Goal: Task Accomplishment & Management: Manage account settings

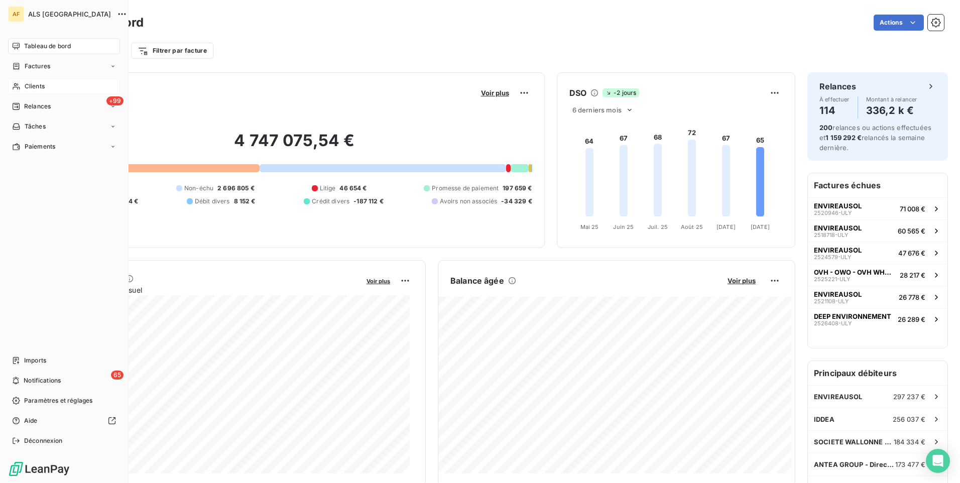
click at [28, 85] on span "Clients" at bounding box center [35, 86] width 20 height 9
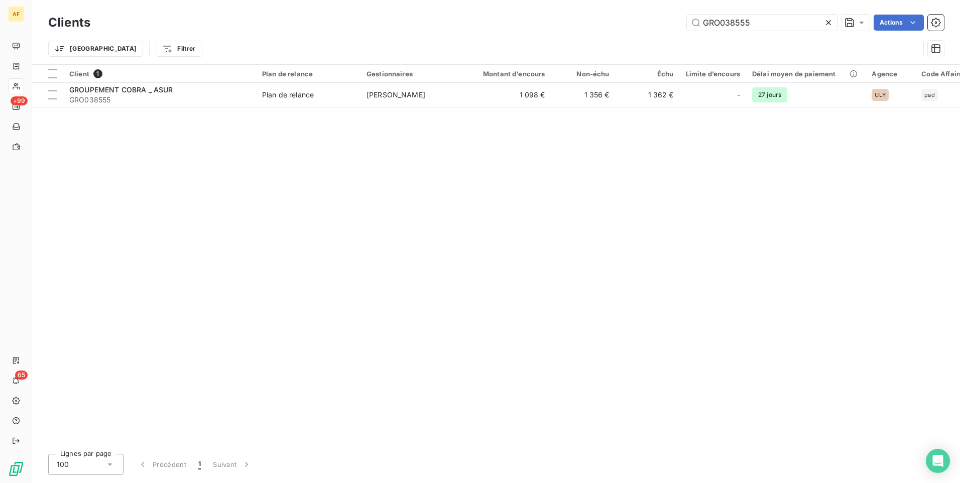
drag, startPoint x: 754, startPoint y: 21, endPoint x: 680, endPoint y: 22, distance: 73.3
click at [680, 22] on div "GRO038555 Actions" at bounding box center [523, 23] width 842 height 16
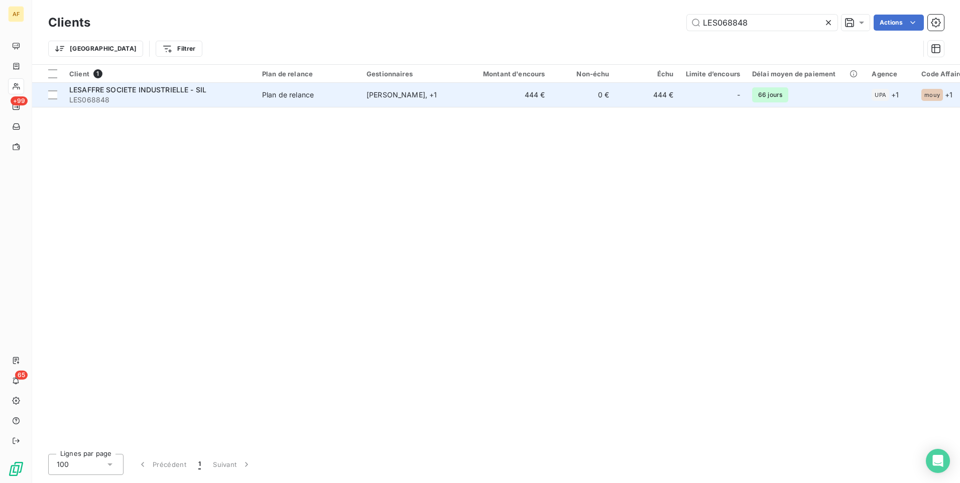
type input "LES068848"
click at [145, 88] on span "LESAFFRE SOCIETE INDUSTRIELLE - SIL" at bounding box center [137, 89] width 137 height 9
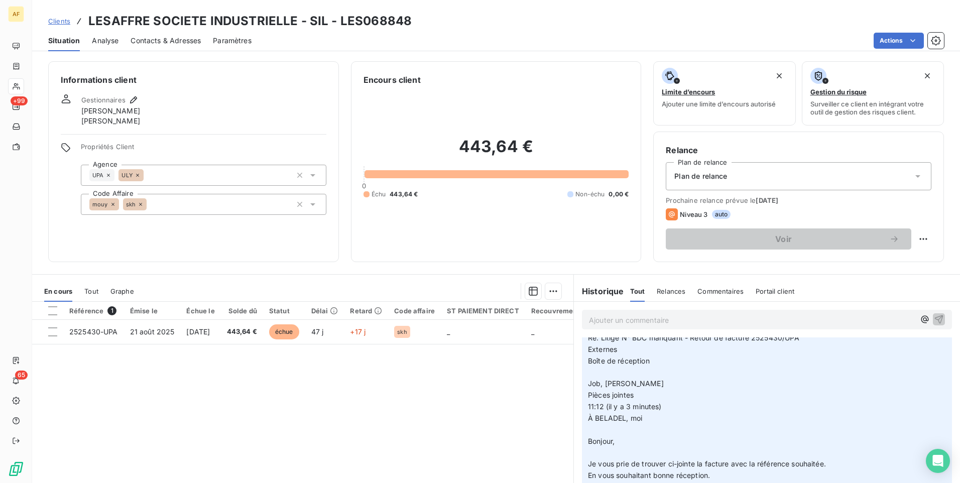
scroll to position [151, 0]
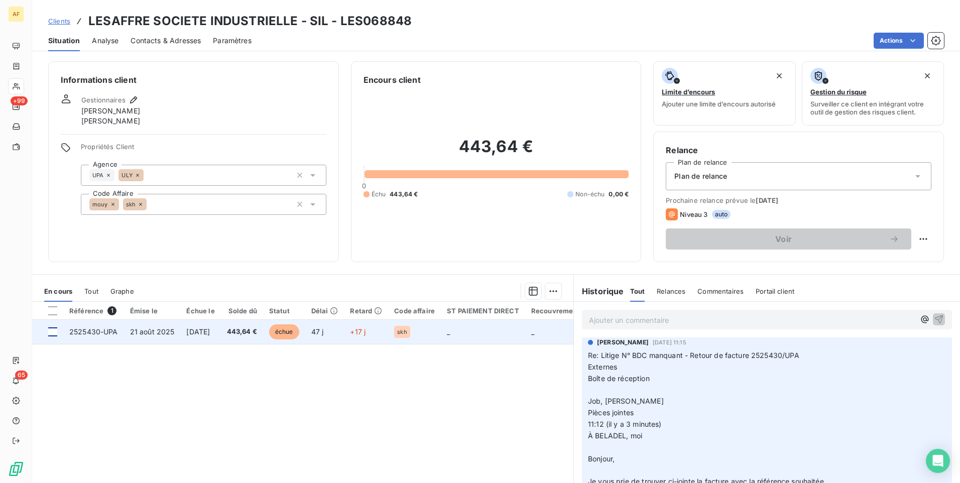
click at [51, 330] on div at bounding box center [52, 331] width 9 height 9
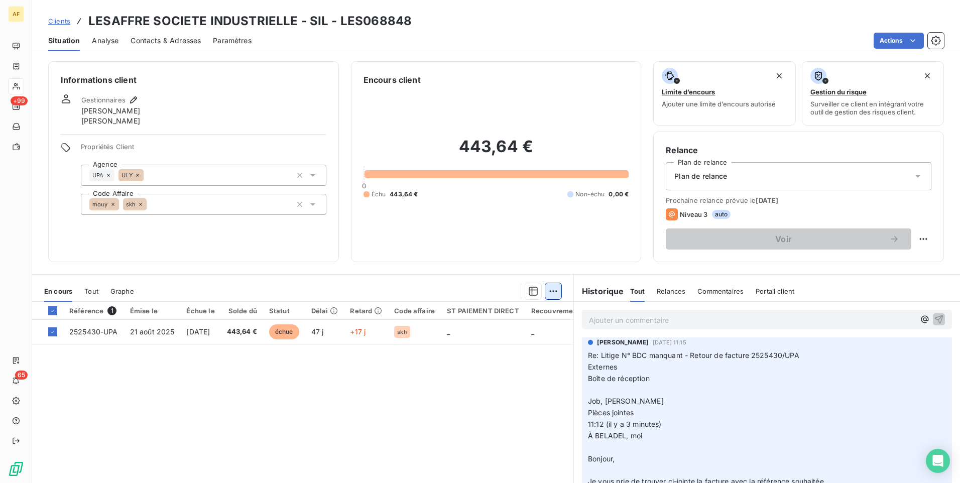
click at [553, 292] on html "AF +99 65 Clients LESAFFRE SOCIETE INDUSTRIELLE - SIL - LES068848 Situation Ana…" at bounding box center [480, 241] width 960 height 483
click at [490, 333] on div "Ajouter une promesse de paiement (1 facture)" at bounding box center [463, 331] width 177 height 16
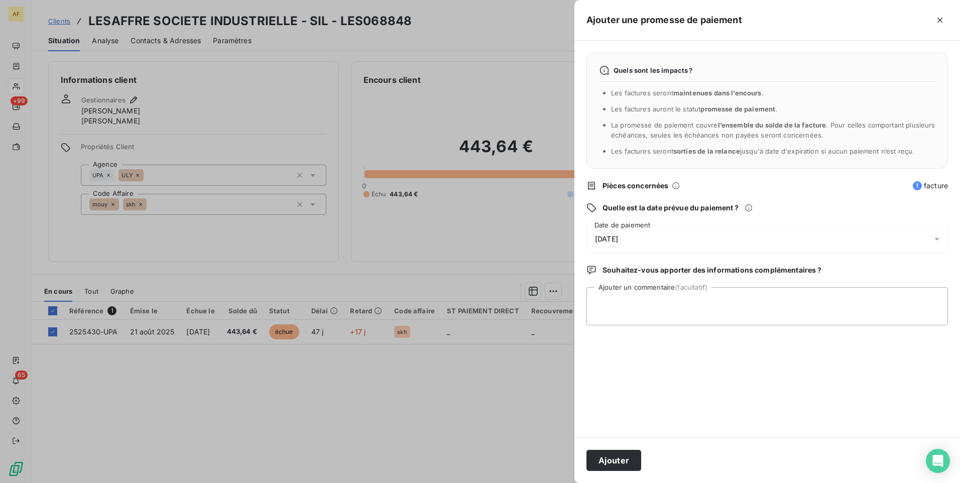
click at [618, 240] on span "[DATE]" at bounding box center [606, 239] width 23 height 8
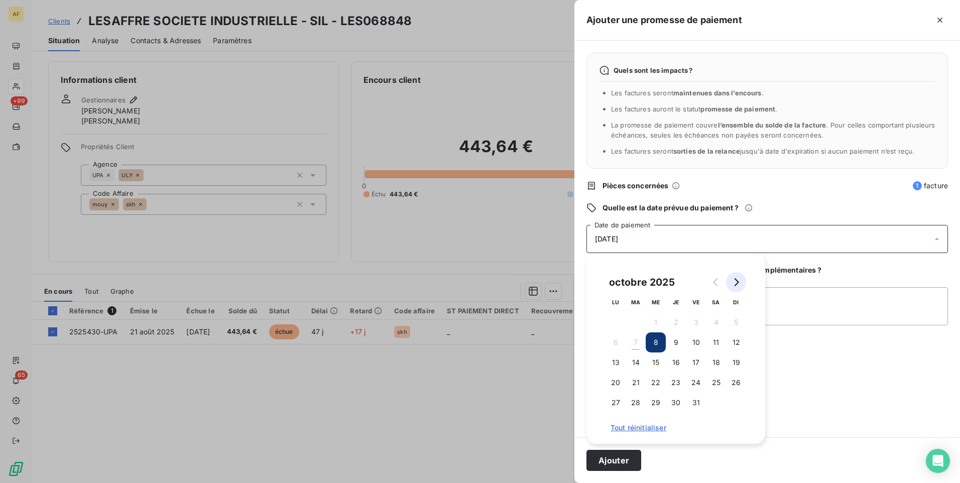
click at [736, 282] on icon "Go to next month" at bounding box center [736, 282] width 8 height 8
click at [699, 343] on button "7" at bounding box center [696, 342] width 20 height 20
click at [788, 310] on textarea "Ajouter un commentaire (facultatif)" at bounding box center [768, 306] width 362 height 38
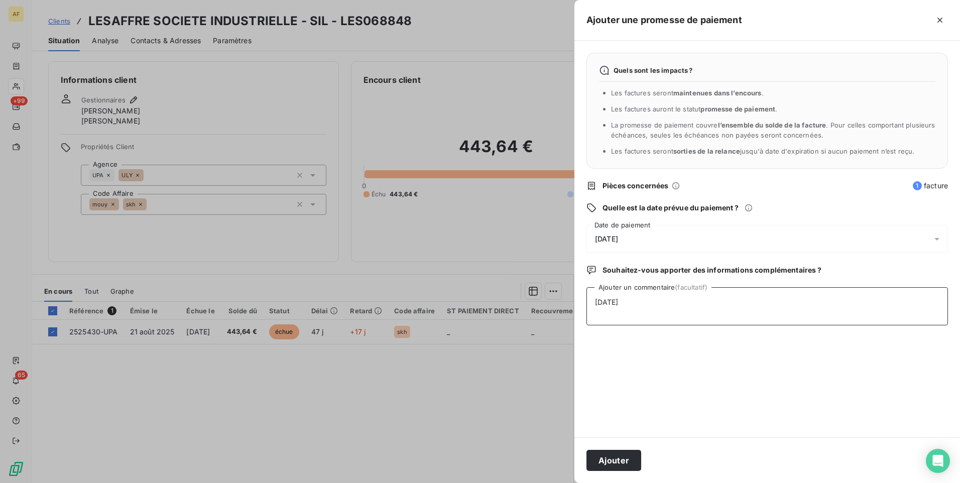
type textarea "[DATE]"
drag, startPoint x: 749, startPoint y: 391, endPoint x: 684, endPoint y: 446, distance: 84.8
click at [748, 391] on div "Quels sont les impacts ? Les factures seront maintenues dans l’encours . Les fa…" at bounding box center [767, 239] width 386 height 397
click at [609, 458] on button "Ajouter" at bounding box center [614, 460] width 55 height 21
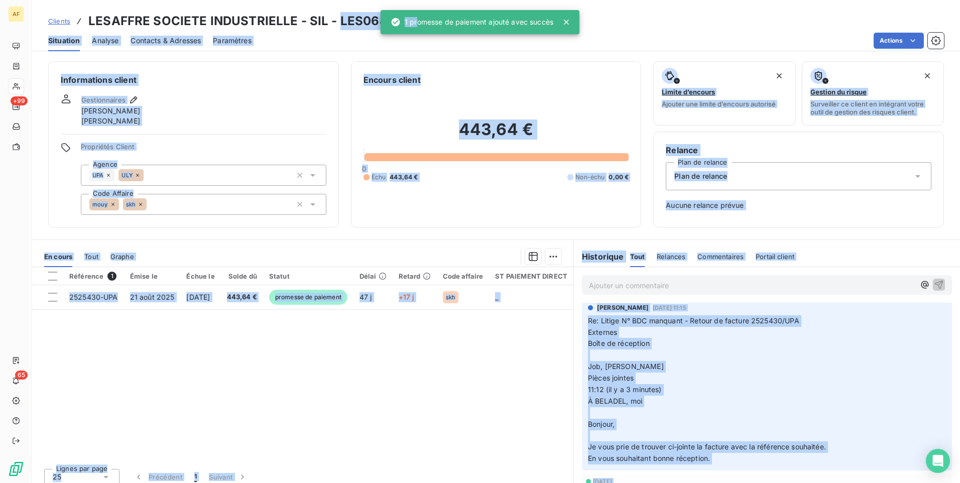
drag, startPoint x: 334, startPoint y: 20, endPoint x: 416, endPoint y: 20, distance: 81.3
click at [416, 20] on div "AF +99 65 Clients LESAFFRE SOCIETE INDUSTRIELLE - SIL - LES068848 Situation Ana…" at bounding box center [480, 241] width 960 height 483
drag, startPoint x: 416, startPoint y: 20, endPoint x: 529, endPoint y: 87, distance: 131.5
click at [531, 88] on div "443,64 € 0 Échu 443,64 € Non-échu 0,00 €" at bounding box center [497, 150] width 266 height 129
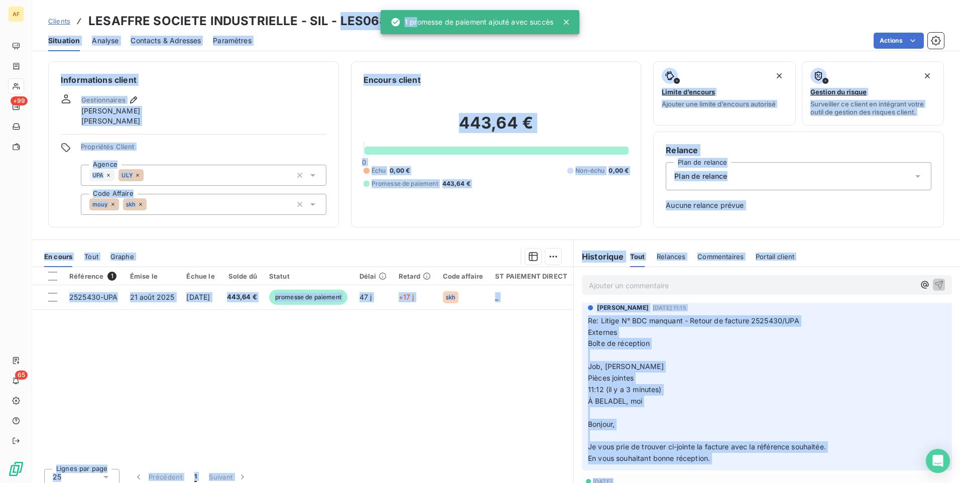
click at [209, 238] on div "Informations client Gestionnaires [PERSON_NAME] [PERSON_NAME] Propriétés Client…" at bounding box center [496, 269] width 928 height 428
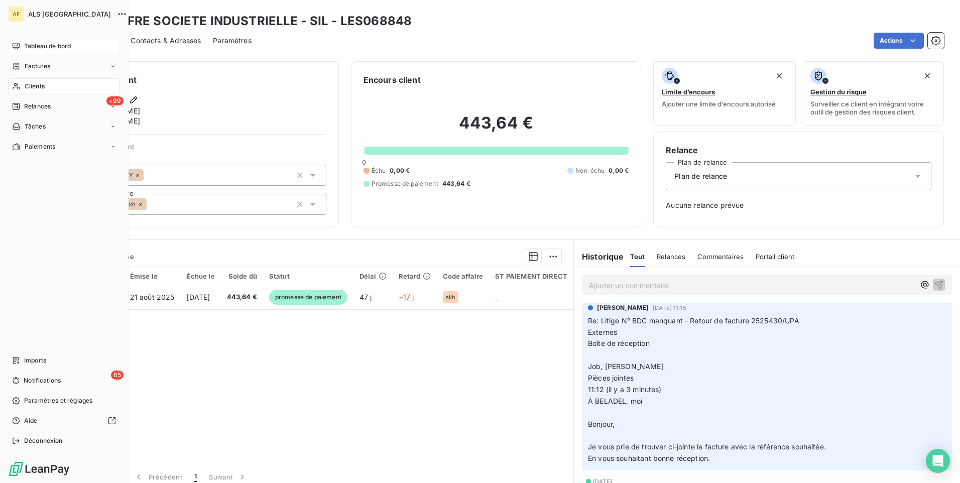
click at [30, 47] on span "Tableau de bord" at bounding box center [47, 46] width 47 height 9
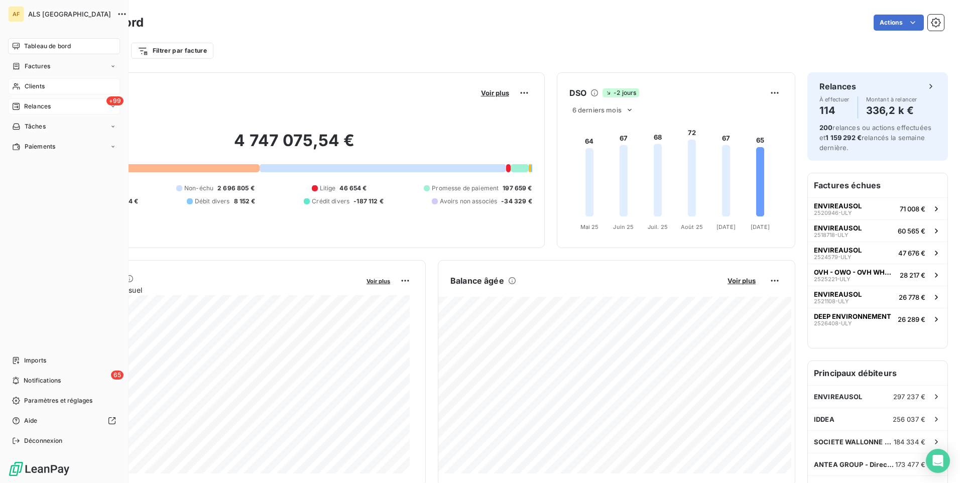
click at [38, 106] on span "Relances" at bounding box center [37, 106] width 27 height 9
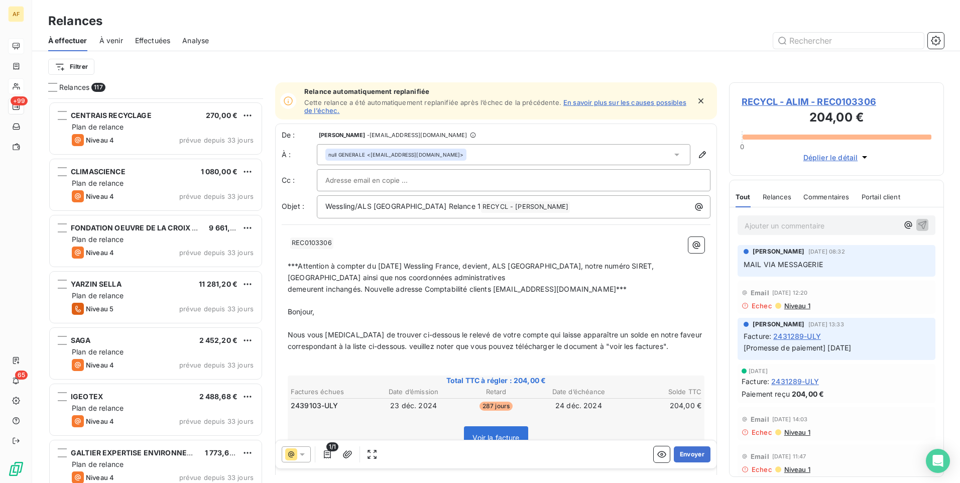
scroll to position [603, 0]
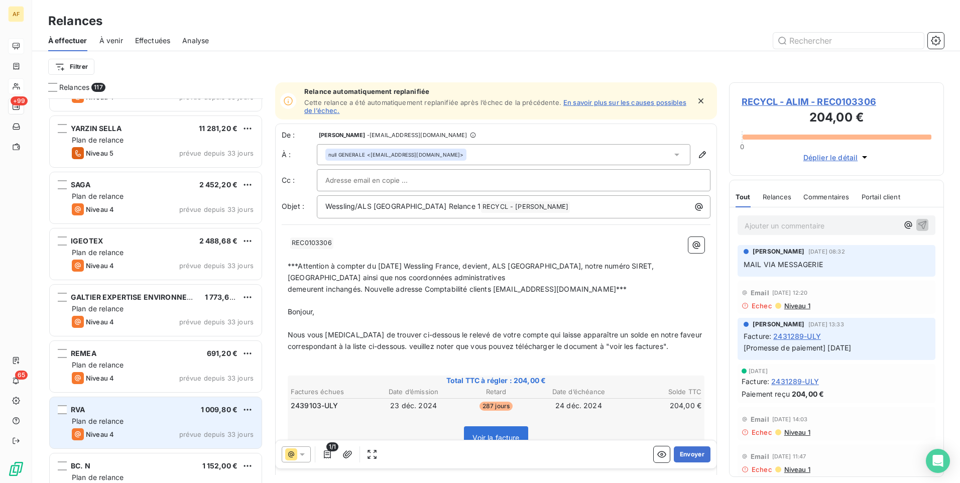
click at [162, 414] on div "RVA 1 009,80 €" at bounding box center [163, 409] width 182 height 9
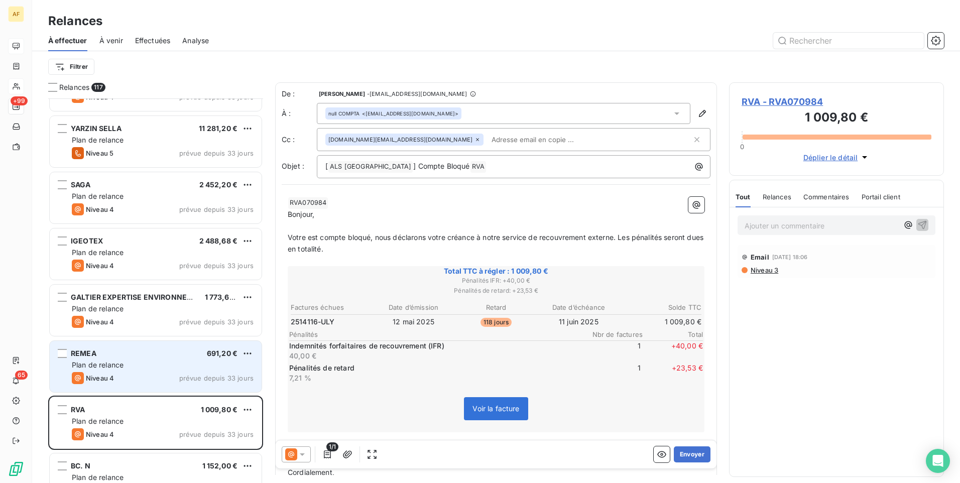
click at [172, 371] on div "REMEA 691,20 € Plan de relance Niveau 4 prévue depuis 33 jours" at bounding box center [156, 366] width 212 height 51
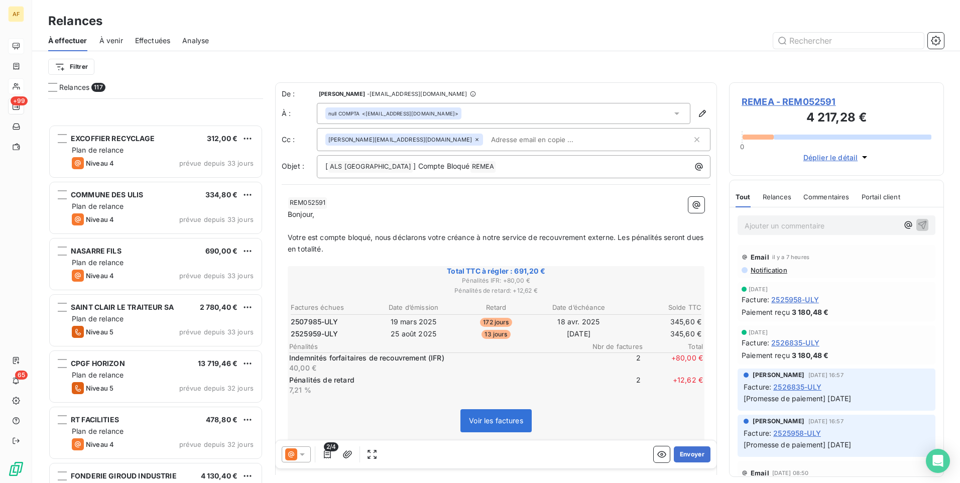
scroll to position [1306, 0]
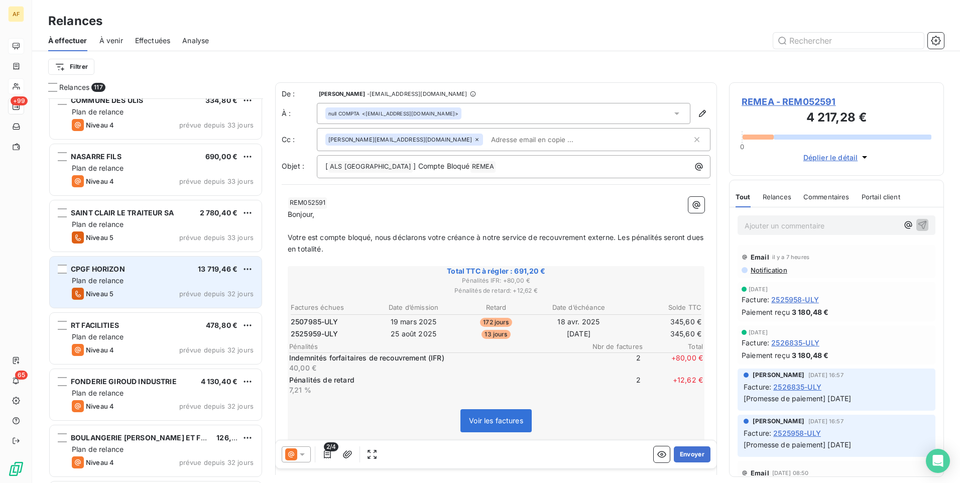
click at [153, 280] on div "Plan de relance" at bounding box center [163, 281] width 182 height 10
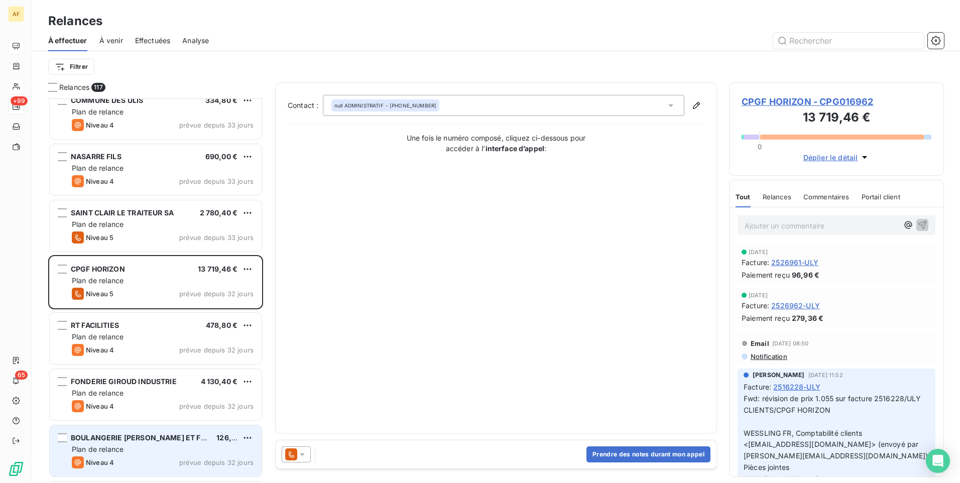
click at [143, 445] on div "Plan de relance" at bounding box center [163, 449] width 182 height 10
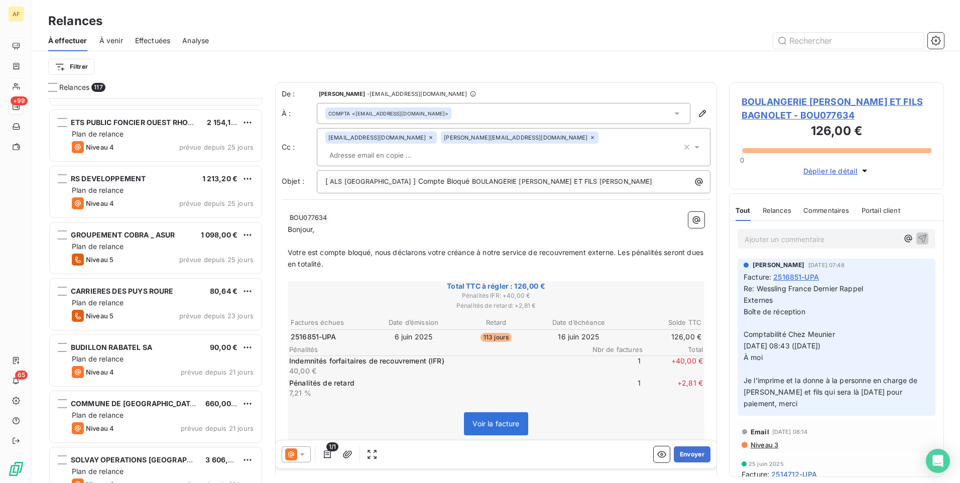
scroll to position [1909, 0]
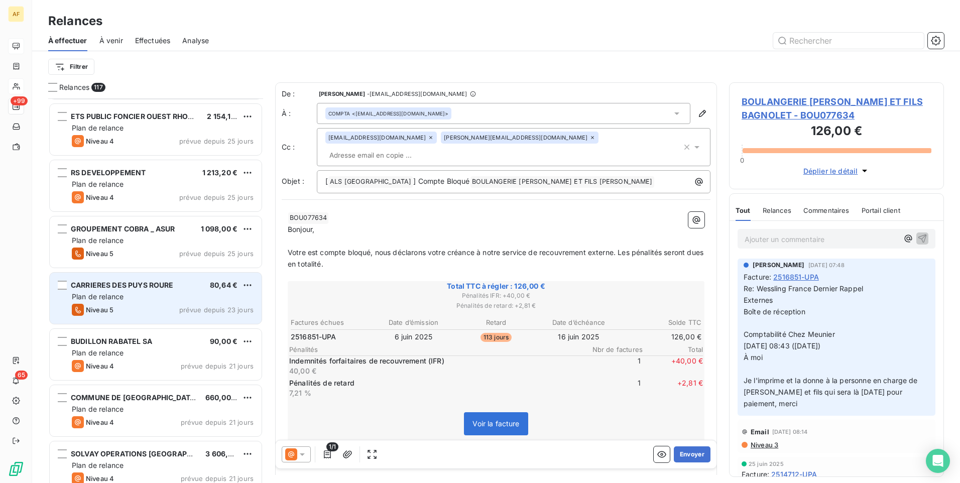
click at [155, 300] on div "Plan de relance" at bounding box center [163, 297] width 182 height 10
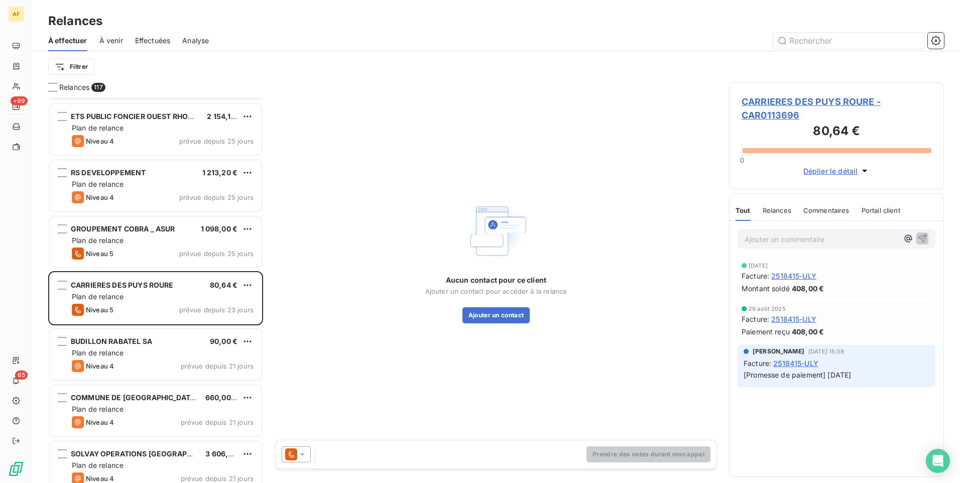
click at [807, 364] on span "2518415-ULY" at bounding box center [795, 363] width 45 height 11
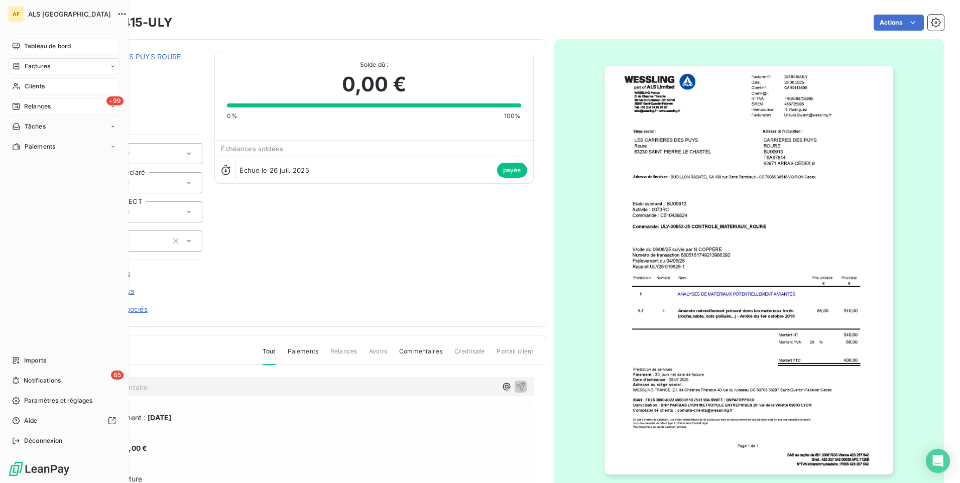
click at [49, 47] on span "Tableau de bord" at bounding box center [47, 46] width 47 height 9
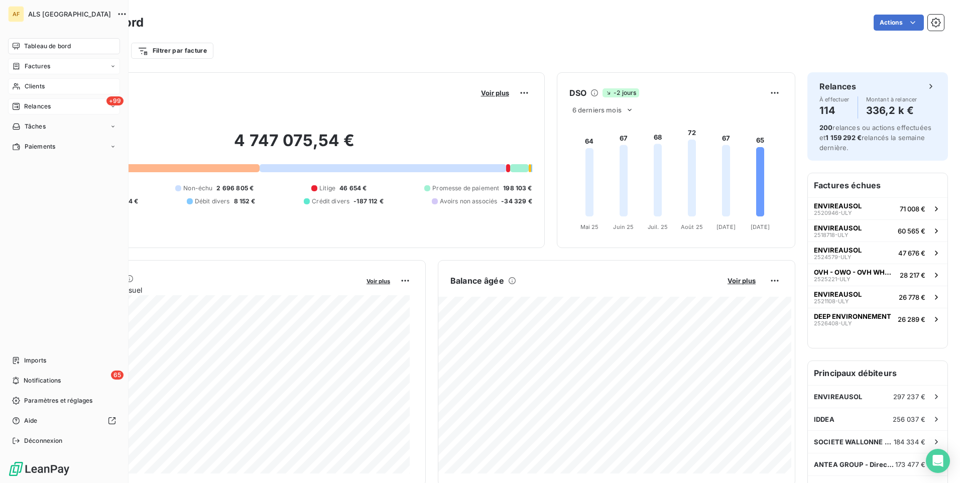
click at [37, 69] on span "Factures" at bounding box center [38, 66] width 26 height 9
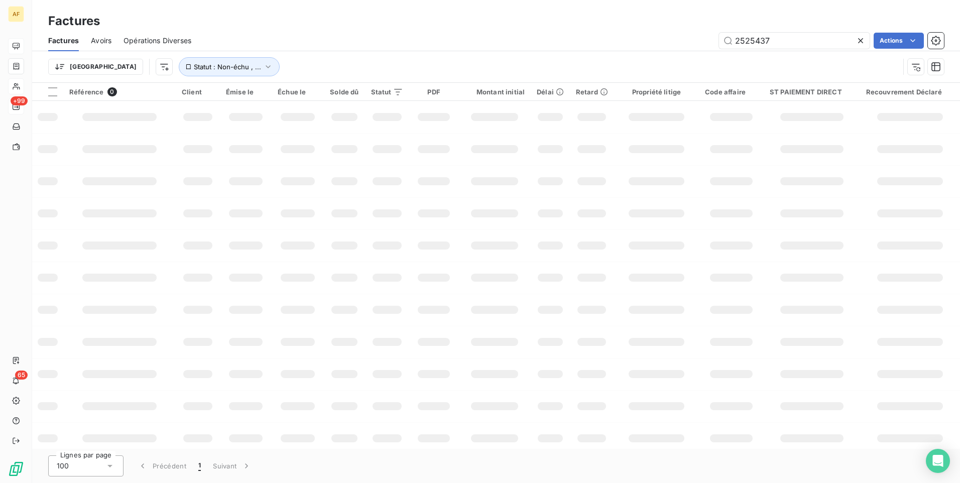
drag, startPoint x: 660, startPoint y: 41, endPoint x: 652, endPoint y: 43, distance: 8.2
click at [652, 41] on div "2525437 Actions" at bounding box center [573, 41] width 741 height 16
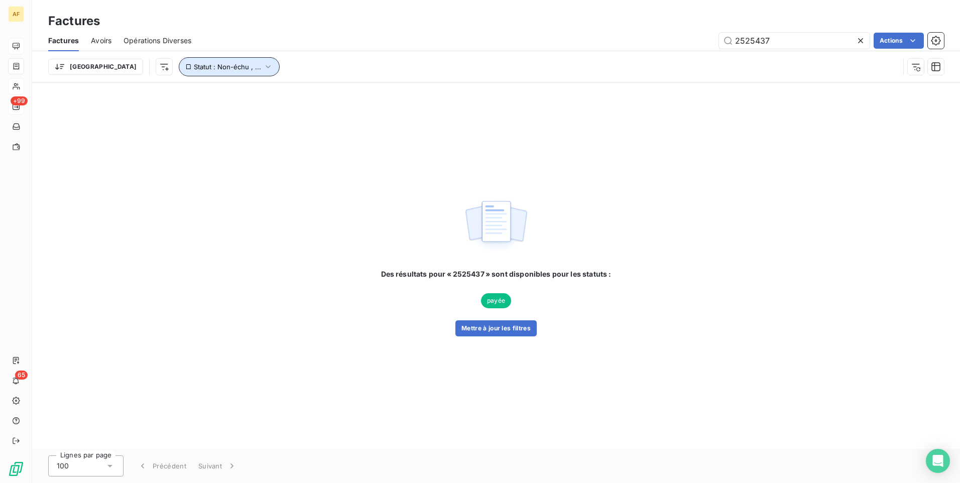
click at [204, 68] on span "Statut : Non-échu , ..." at bounding box center [227, 67] width 67 height 8
click at [371, 93] on icon at bounding box center [372, 93] width 5 height 3
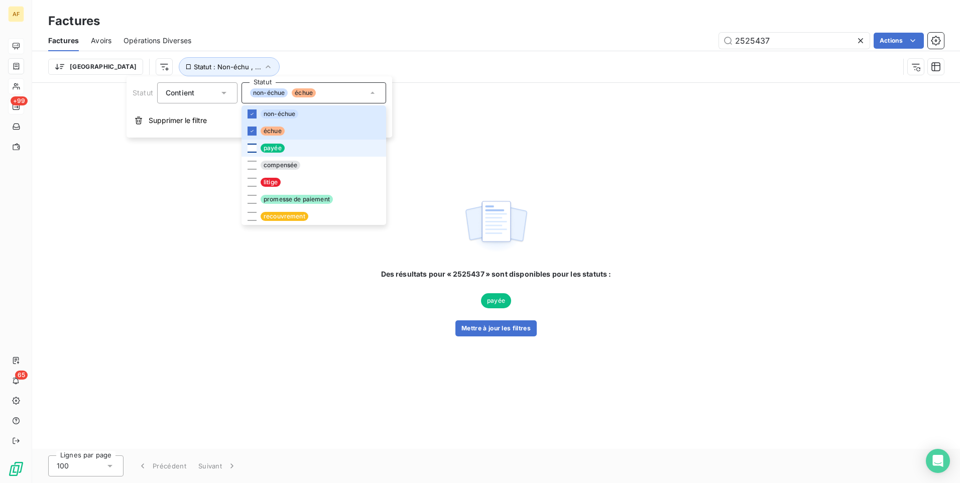
click at [255, 146] on div at bounding box center [252, 148] width 9 height 9
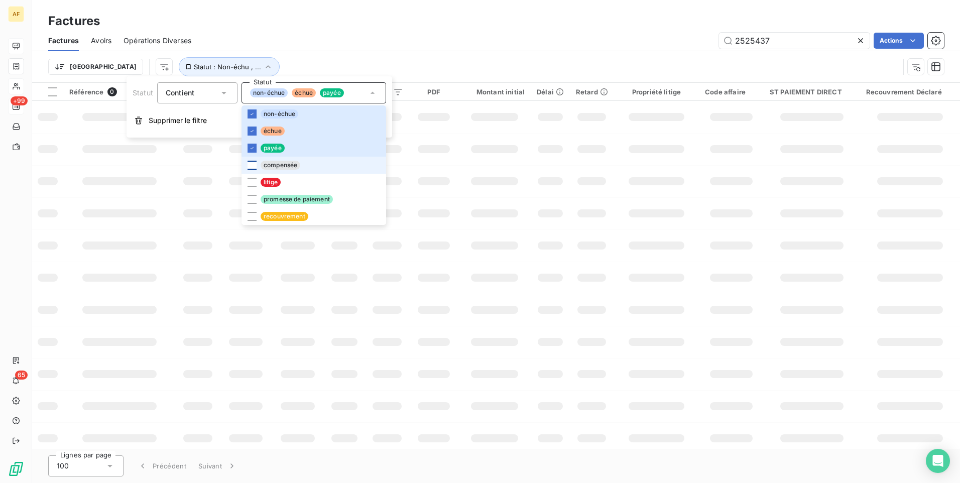
click at [252, 166] on div at bounding box center [252, 165] width 9 height 9
drag, startPoint x: 250, startPoint y: 185, endPoint x: 252, endPoint y: 191, distance: 6.4
click at [250, 185] on div at bounding box center [252, 182] width 9 height 9
click at [252, 199] on div at bounding box center [252, 199] width 9 height 9
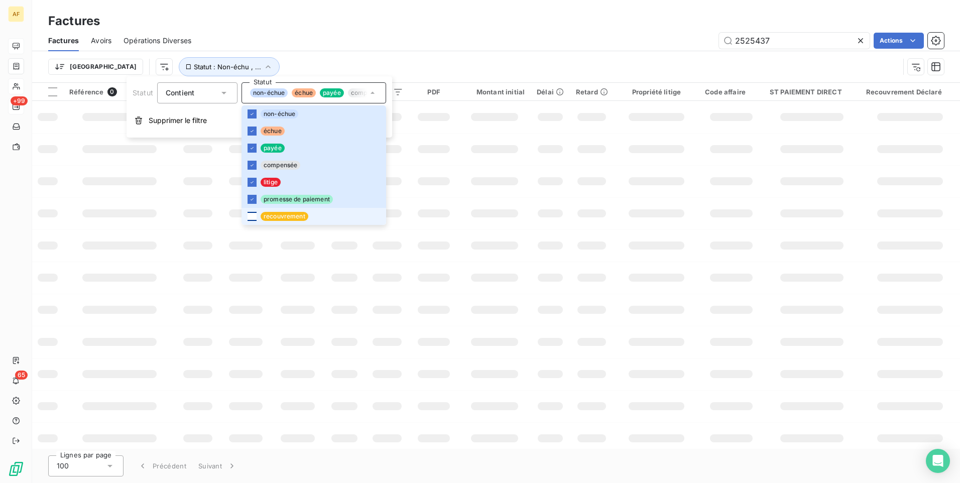
click at [253, 218] on div at bounding box center [252, 216] width 9 height 9
click at [385, 23] on div "Factures" at bounding box center [496, 21] width 928 height 18
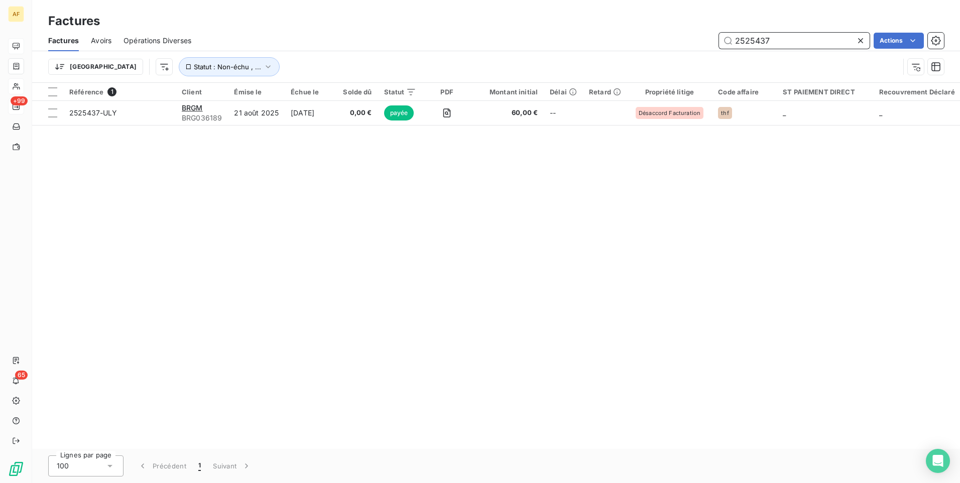
drag, startPoint x: 803, startPoint y: 37, endPoint x: 709, endPoint y: 48, distance: 95.1
click at [712, 47] on div "2525437 Actions" at bounding box center [573, 41] width 741 height 16
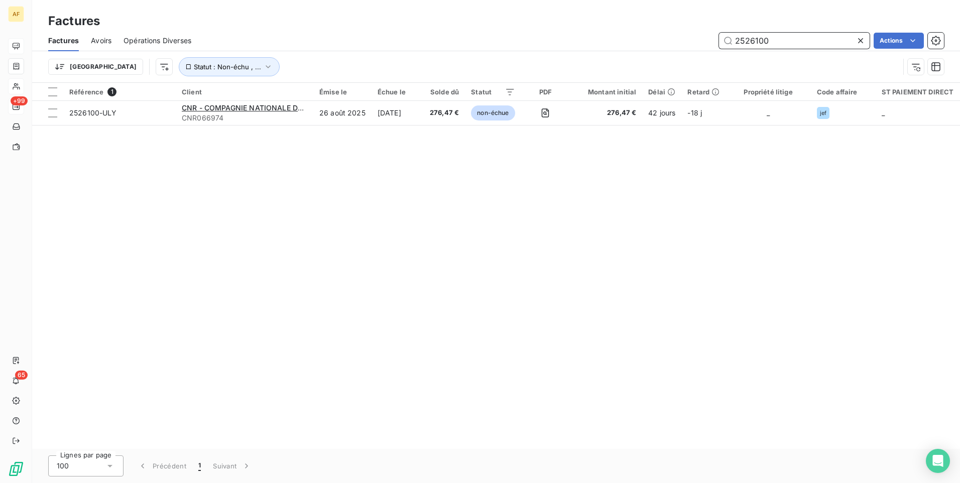
drag, startPoint x: 803, startPoint y: 44, endPoint x: 674, endPoint y: 37, distance: 129.7
click at [675, 37] on div "2526100 Actions" at bounding box center [573, 41] width 741 height 16
drag, startPoint x: 800, startPoint y: 37, endPoint x: 679, endPoint y: 35, distance: 121.0
click at [680, 35] on div "2526099 Actions" at bounding box center [573, 41] width 741 height 16
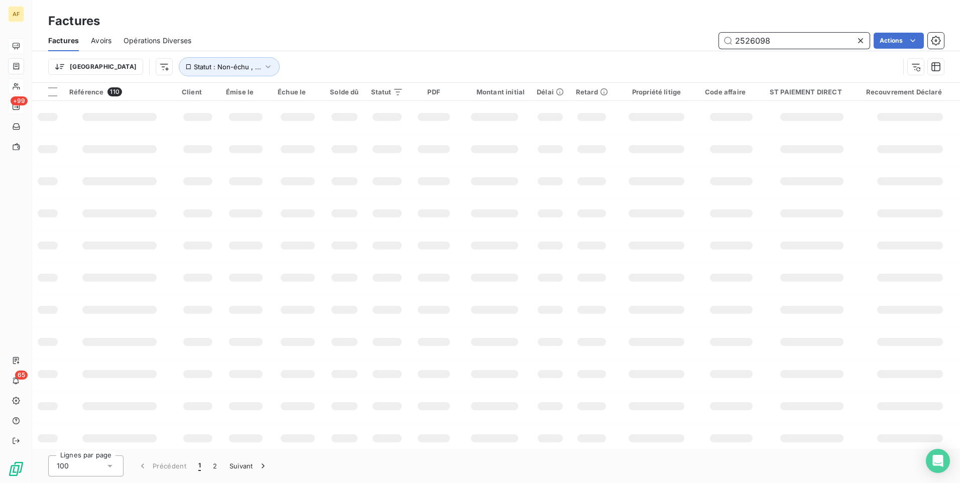
type input "2526098"
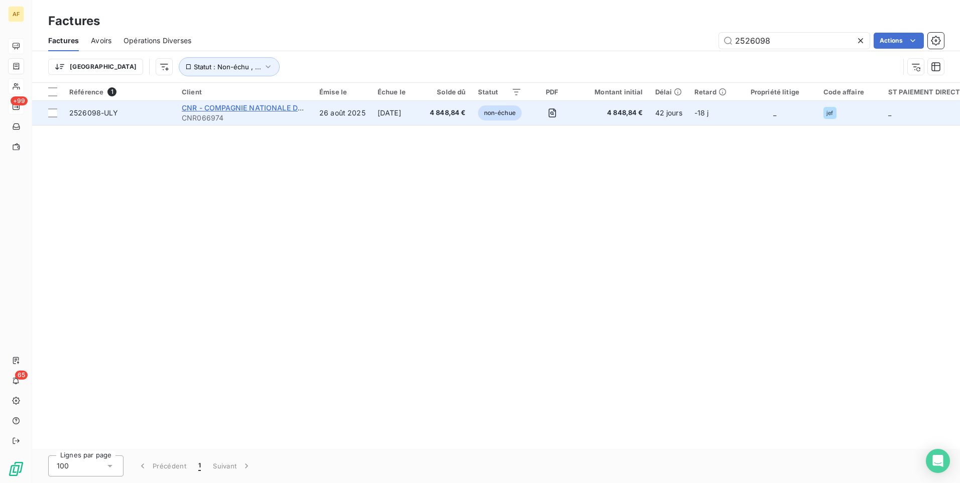
click at [274, 108] on span "CNR - COMPAGNIE NATIONALE DU RHONE" at bounding box center [256, 107] width 148 height 9
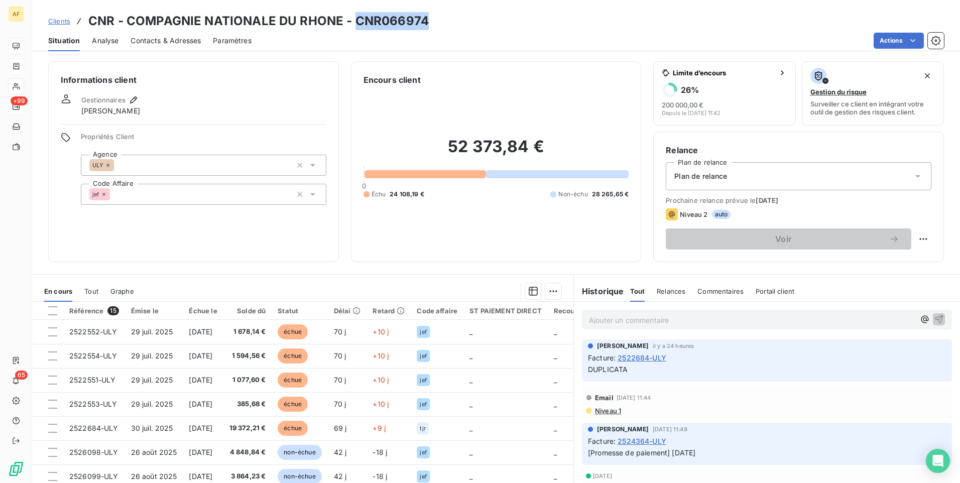
drag, startPoint x: 354, startPoint y: 21, endPoint x: 446, endPoint y: 21, distance: 92.4
click at [446, 21] on div "Clients CNR - COMPAGNIE NATIONALE DU RHONE - CNR066974" at bounding box center [496, 21] width 928 height 18
drag, startPoint x: 446, startPoint y: 21, endPoint x: 411, endPoint y: 19, distance: 35.2
copy h3 "CNR066974"
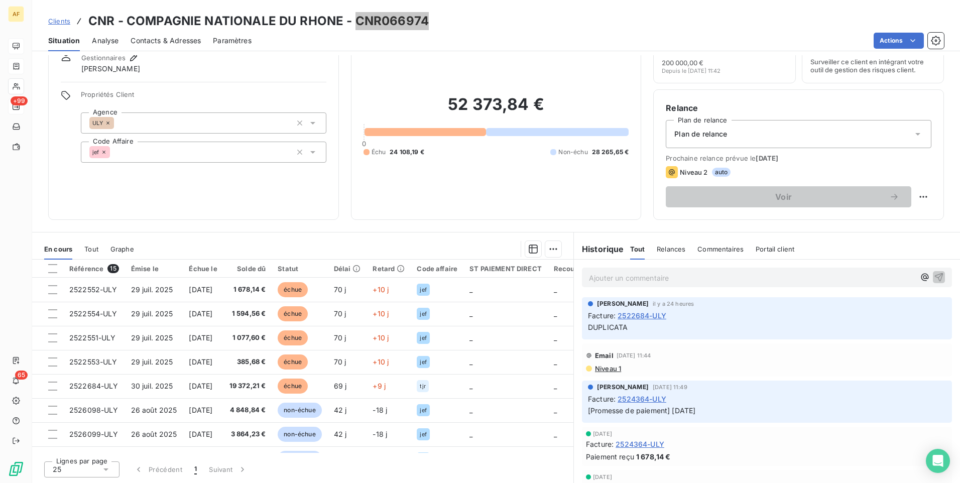
scroll to position [42, 0]
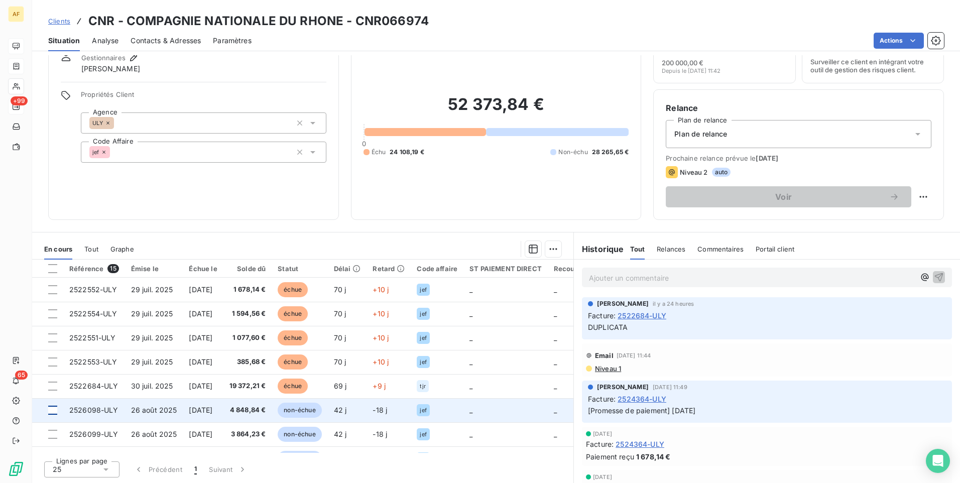
click at [54, 410] on div at bounding box center [52, 410] width 9 height 9
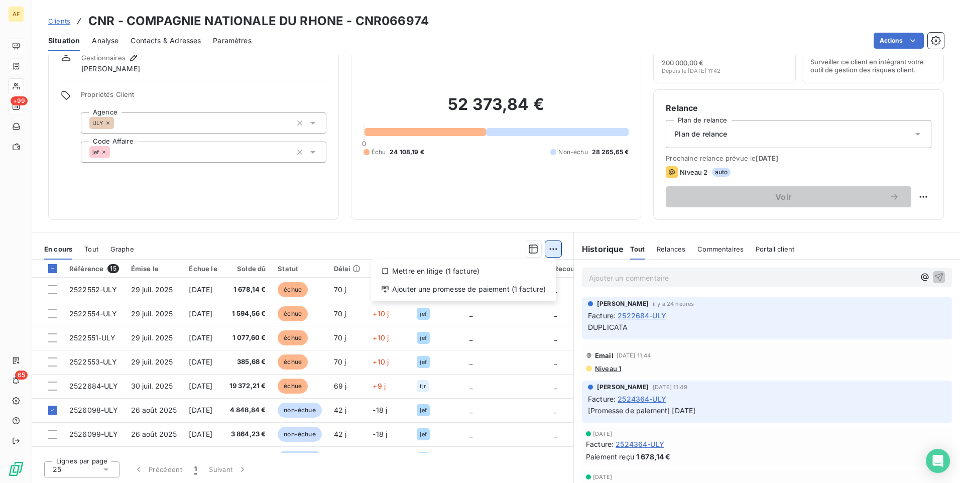
click at [546, 252] on html "AF +99 65 Clients CNR - COMPAGNIE NATIONALE DU RHONE - CNR066974 Situation Anal…" at bounding box center [480, 241] width 960 height 483
click at [510, 291] on div "Ajouter une promesse de paiement (1 facture)" at bounding box center [463, 289] width 177 height 16
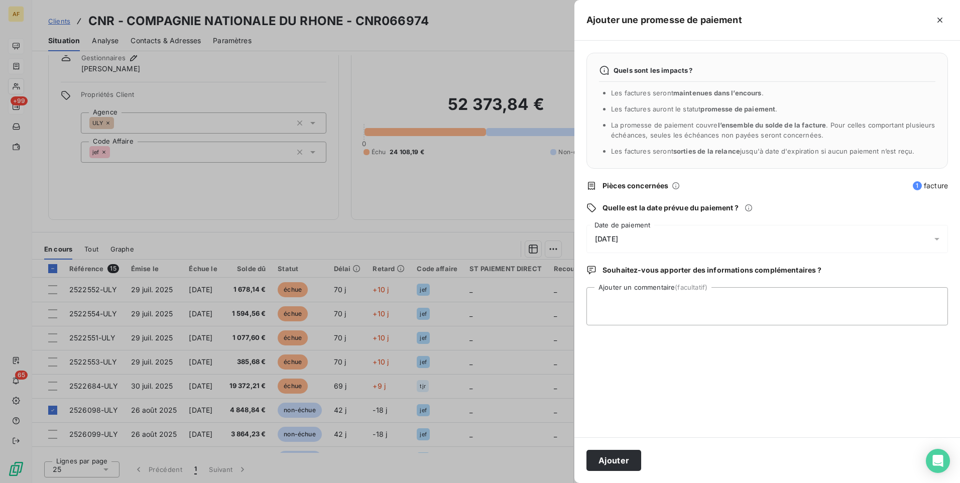
click at [693, 235] on div "[DATE]" at bounding box center [768, 239] width 362 height 28
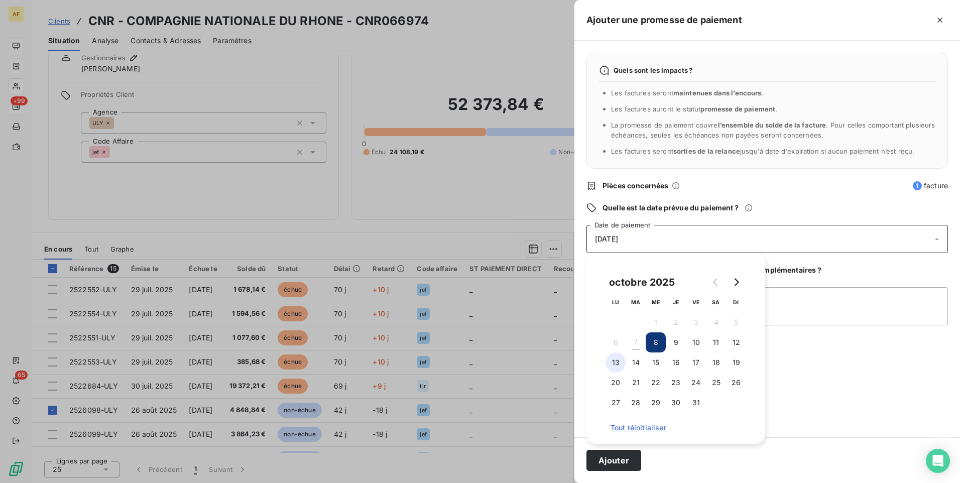
click at [614, 365] on button "13" at bounding box center [616, 363] width 20 height 20
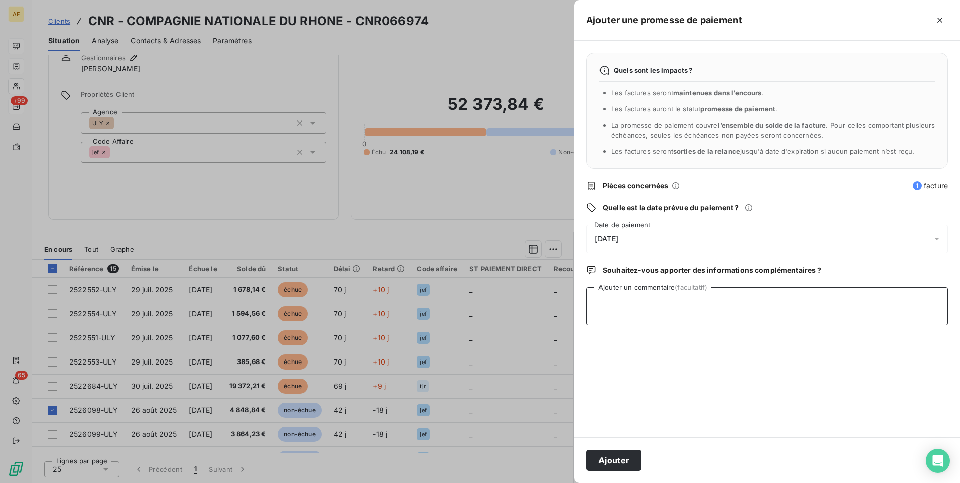
click at [800, 312] on textarea "Ajouter un commentaire (facultatif)" at bounding box center [768, 306] width 362 height 38
type textarea "[DATE]"
click at [782, 371] on div "Quels sont les impacts ? Les factures seront maintenues dans l’encours . Les fa…" at bounding box center [767, 239] width 386 height 397
click at [619, 461] on button "Ajouter" at bounding box center [614, 460] width 55 height 21
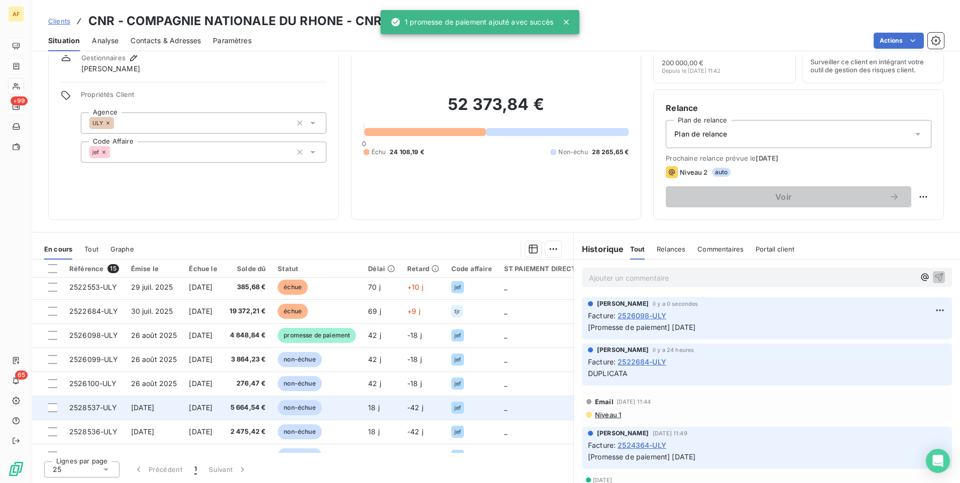
scroll to position [100, 0]
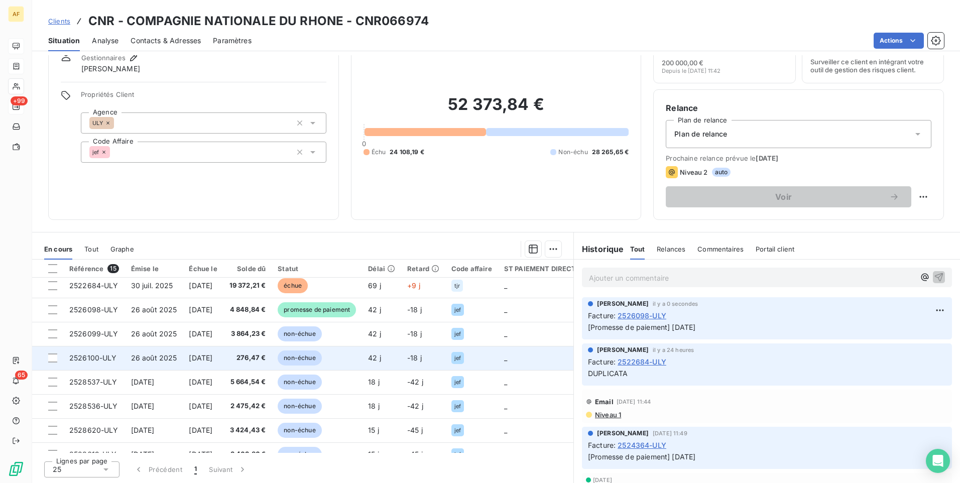
click at [48, 357] on td at bounding box center [47, 358] width 31 height 24
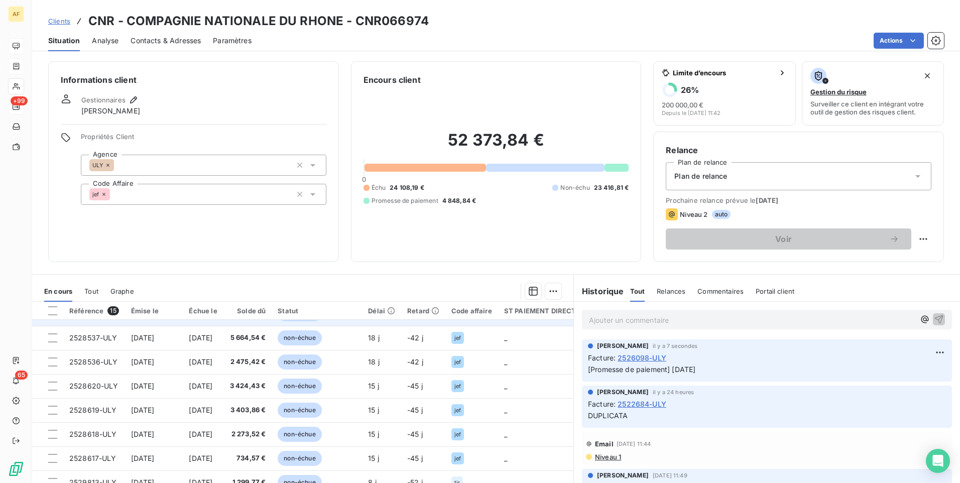
scroll to position [141, 0]
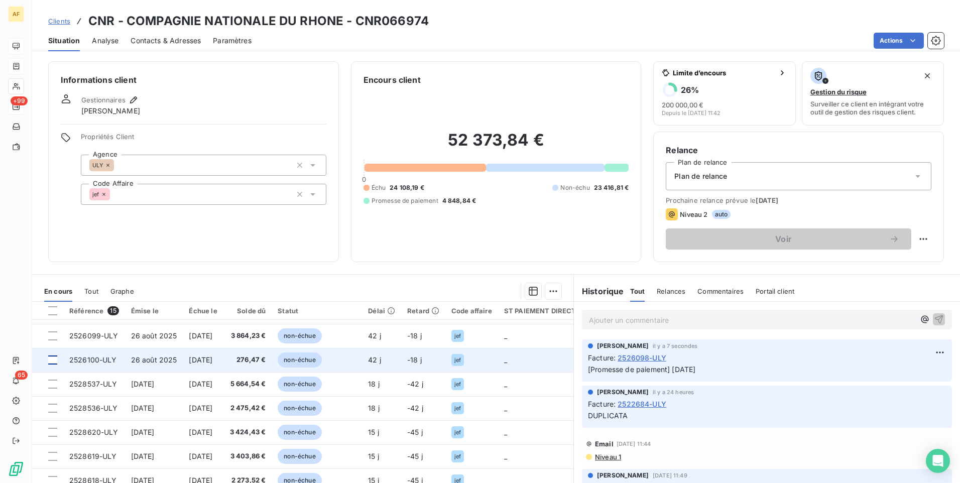
click at [54, 364] on div at bounding box center [52, 360] width 9 height 9
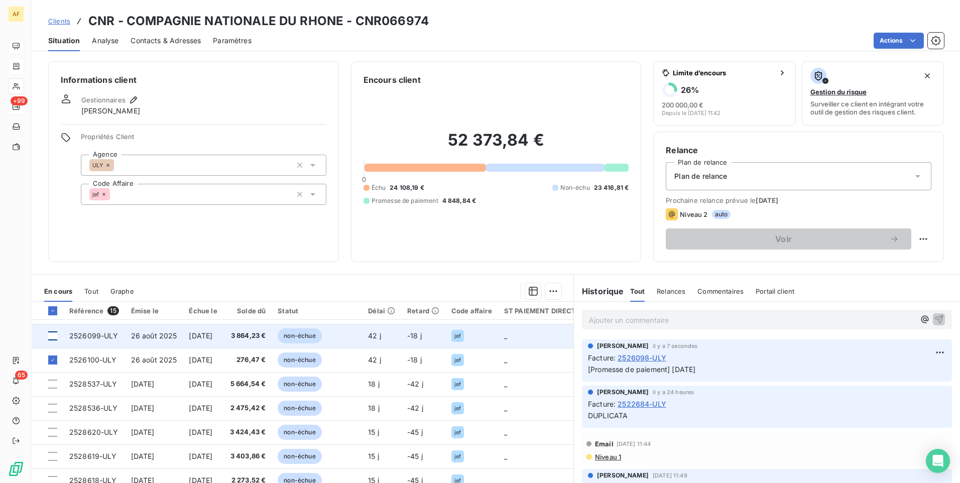
click at [52, 335] on div at bounding box center [52, 335] width 9 height 9
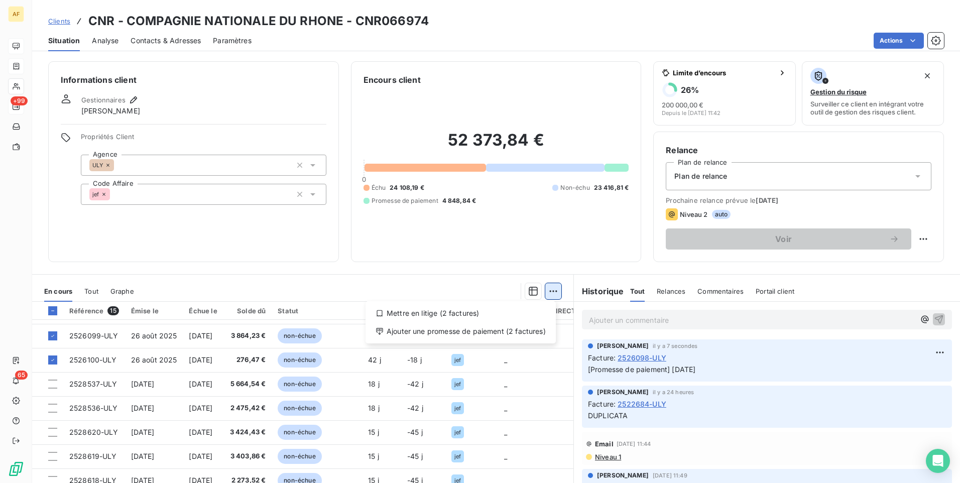
click at [549, 293] on html "AF +99 65 Clients CNR - COMPAGNIE NATIONALE DU RHONE - CNR066974 Situation Anal…" at bounding box center [480, 241] width 960 height 483
click at [499, 334] on div "Ajouter une promesse de paiement (2 factures)" at bounding box center [461, 331] width 182 height 16
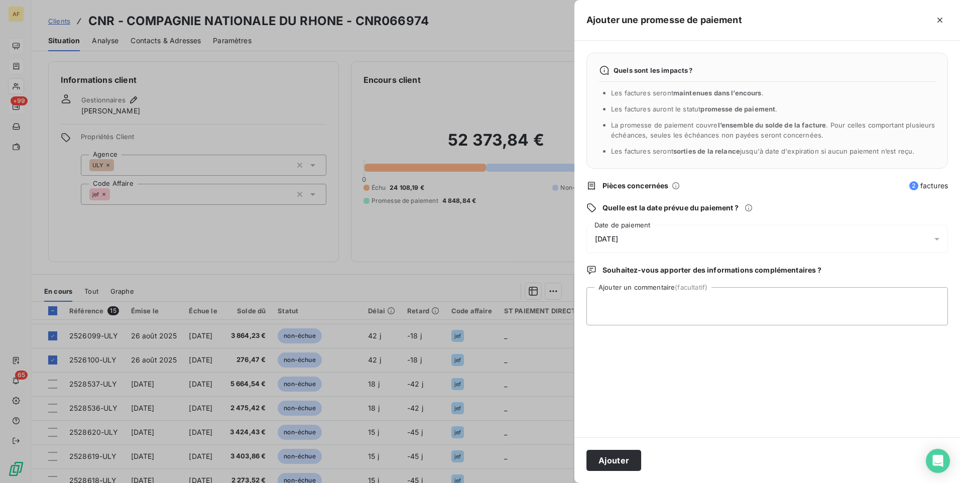
click at [648, 234] on div "[DATE]" at bounding box center [768, 239] width 362 height 28
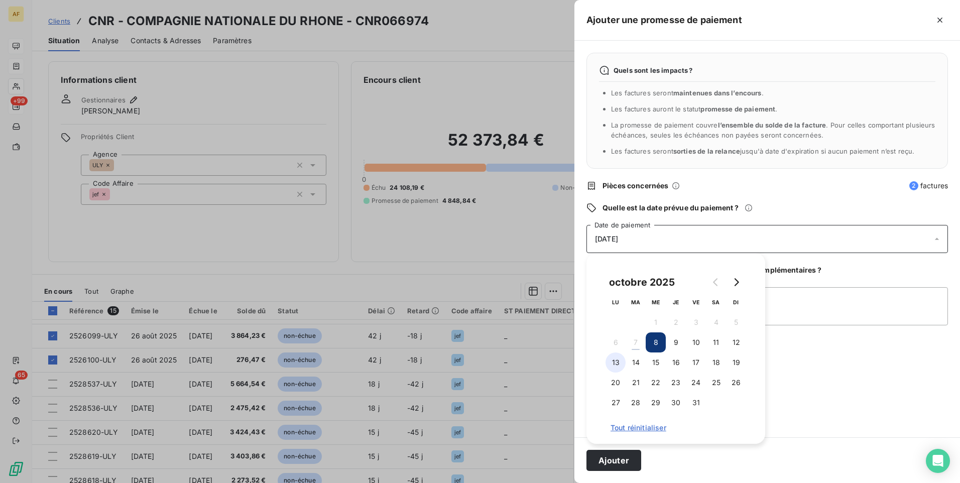
click at [615, 367] on button "13" at bounding box center [616, 363] width 20 height 20
click at [877, 295] on textarea "Ajouter un commentaire (facultatif)" at bounding box center [768, 306] width 362 height 38
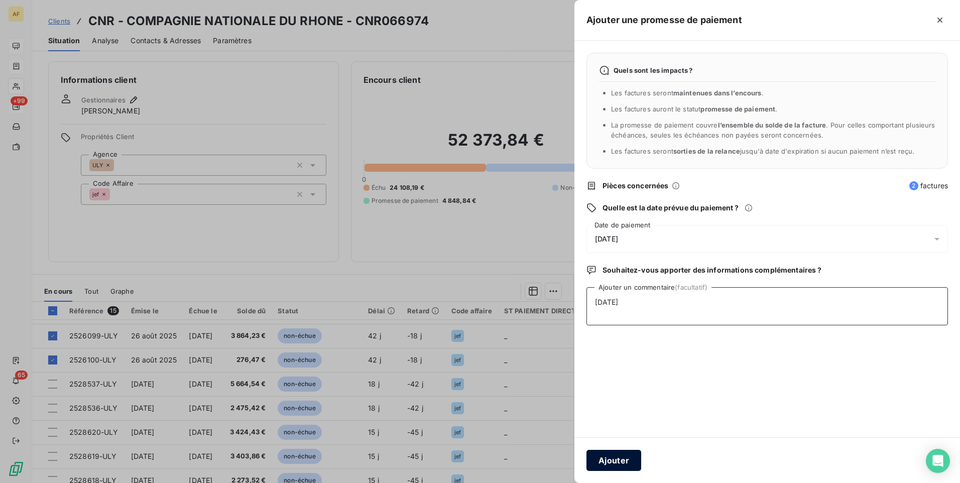
type textarea "[DATE]"
click at [624, 462] on button "Ajouter" at bounding box center [614, 460] width 55 height 21
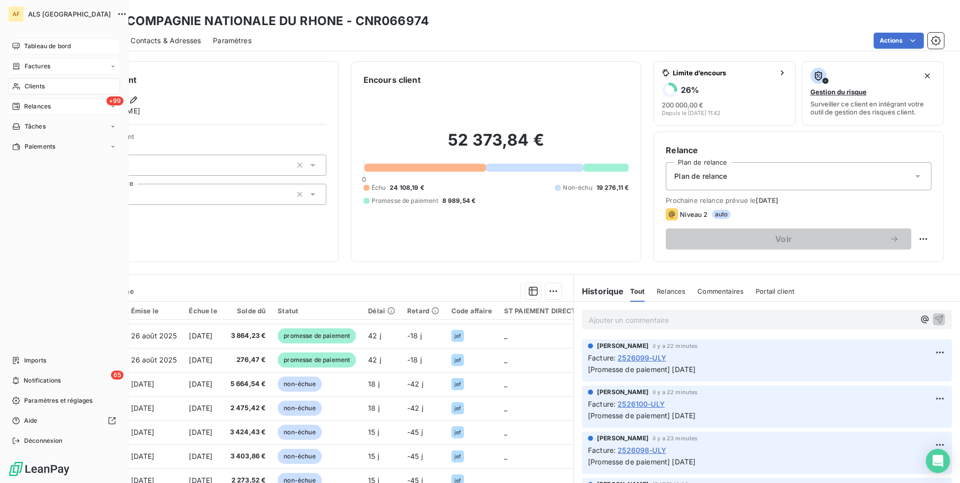
click at [28, 87] on span "Clients" at bounding box center [35, 86] width 20 height 9
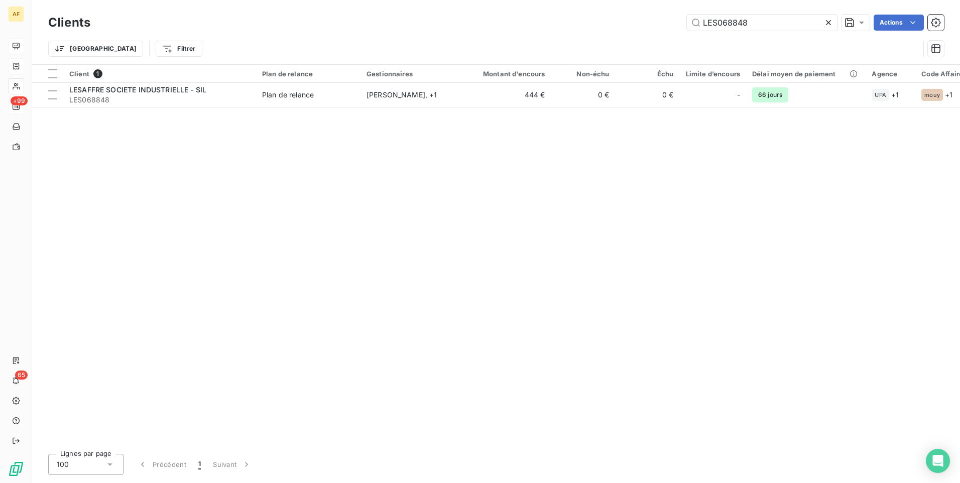
drag, startPoint x: 765, startPoint y: 18, endPoint x: 605, endPoint y: 20, distance: 159.7
click at [607, 20] on div "LES068848 Actions" at bounding box center [523, 23] width 842 height 16
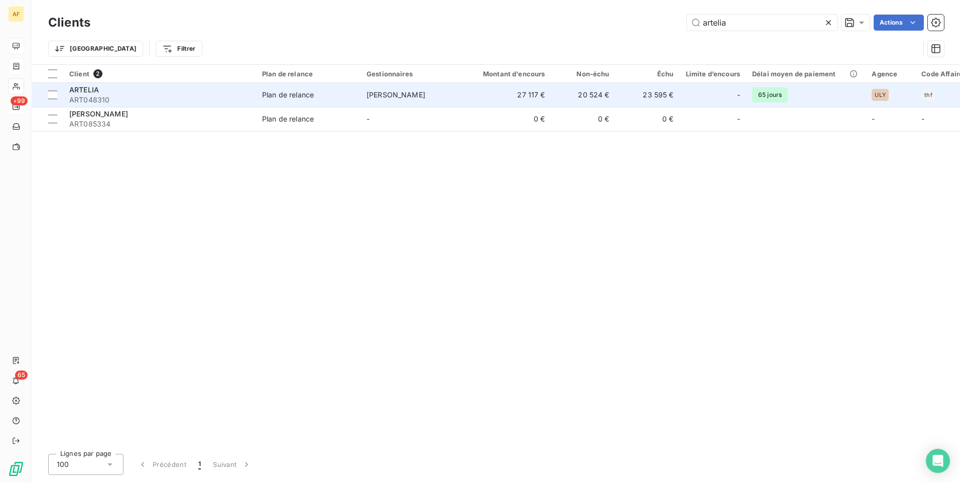
type input "artelia"
click at [90, 93] on span "ARTELIA" at bounding box center [84, 89] width 30 height 9
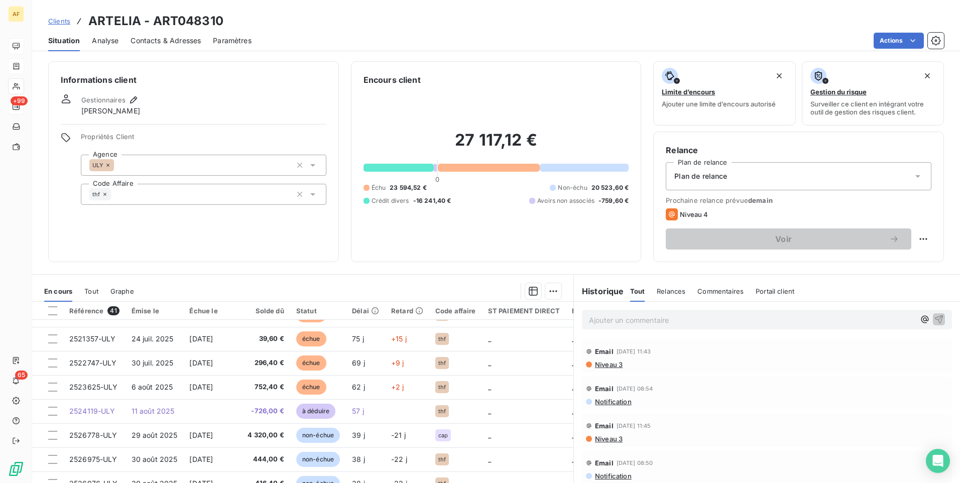
scroll to position [432, 0]
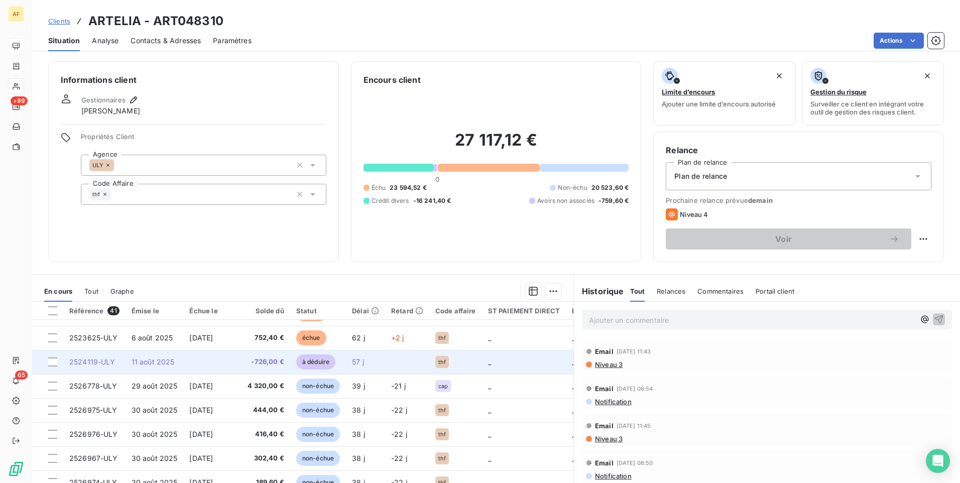
click at [94, 360] on span "2524119-ULY" at bounding box center [92, 362] width 46 height 9
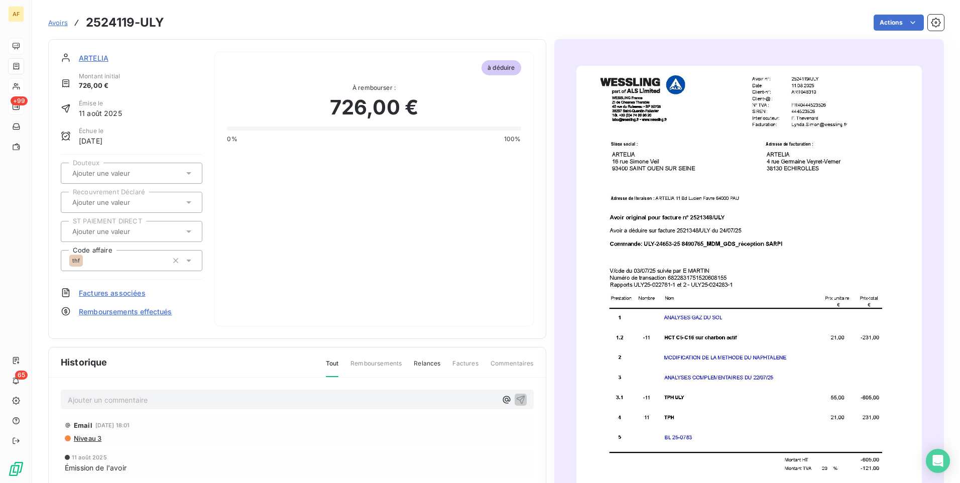
click at [100, 59] on span "ARTELIA" at bounding box center [94, 58] width 30 height 11
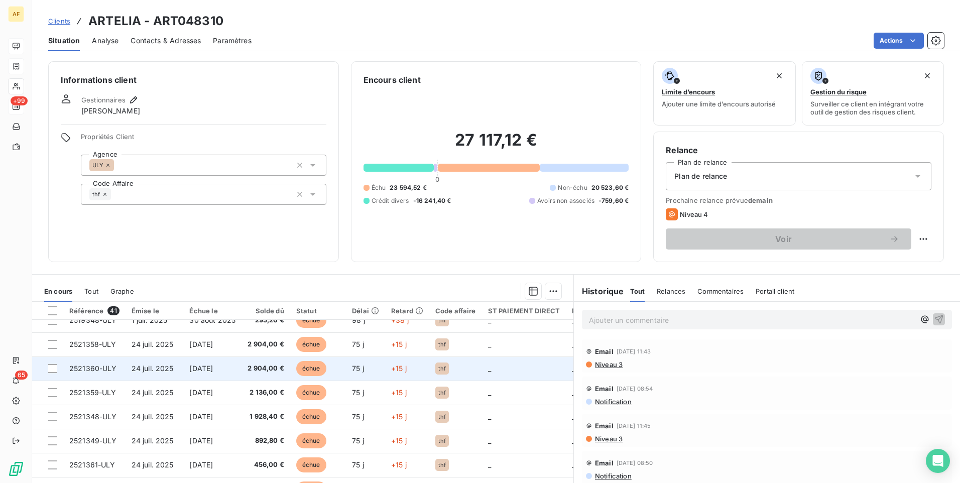
scroll to position [151, 0]
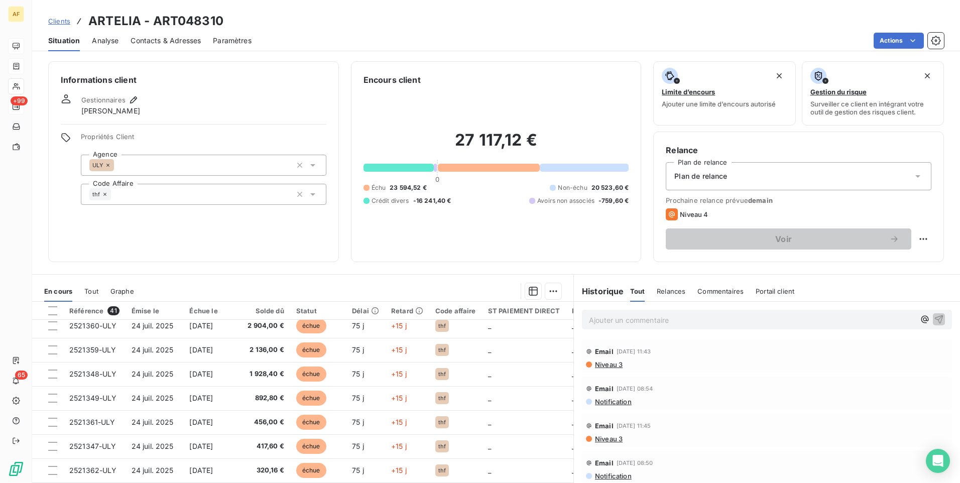
click at [62, 22] on span "Clients" at bounding box center [59, 21] width 22 height 8
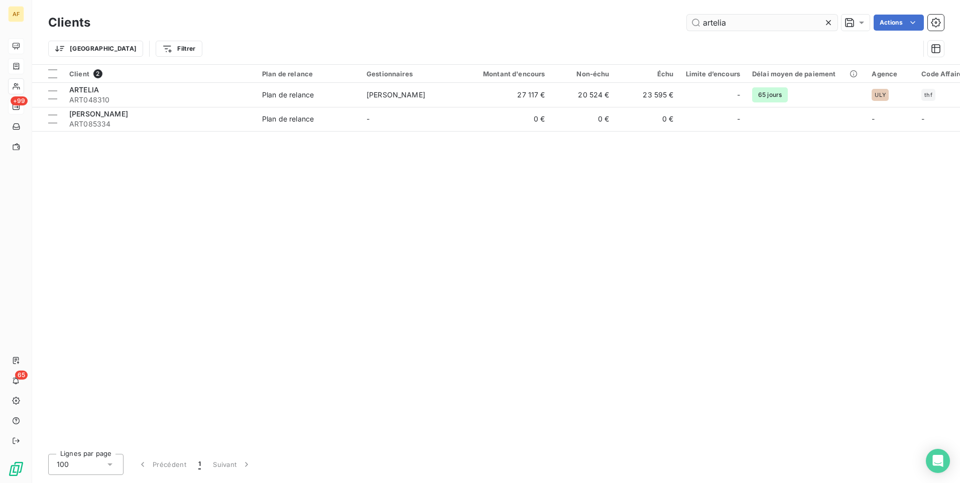
drag, startPoint x: 741, startPoint y: 17, endPoint x: 735, endPoint y: 29, distance: 13.3
click at [736, 28] on input "artelia" at bounding box center [762, 23] width 151 height 16
drag, startPoint x: 735, startPoint y: 29, endPoint x: 730, endPoint y: 29, distance: 5.5
click at [732, 29] on input "artelia" at bounding box center [762, 23] width 151 height 16
drag, startPoint x: 718, startPoint y: 27, endPoint x: 592, endPoint y: 33, distance: 125.7
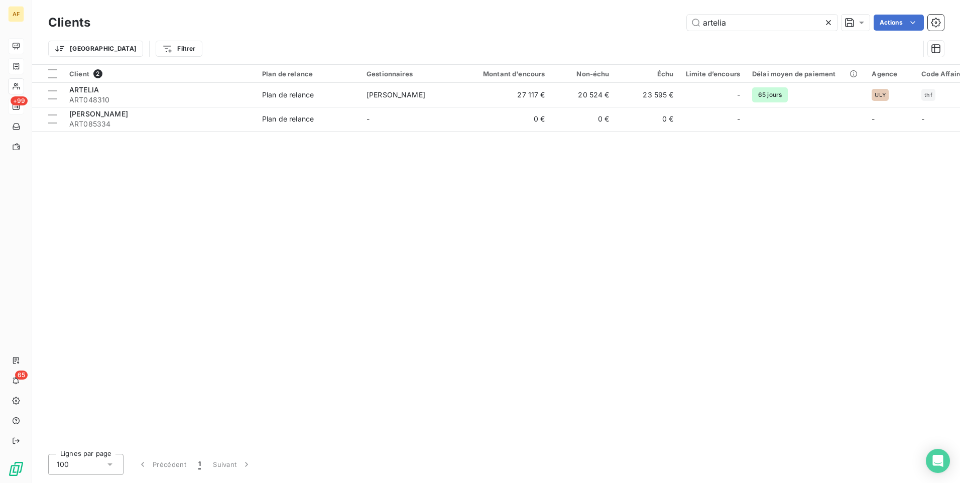
click at [595, 33] on div "Clients artelia Actions Trier Filtrer" at bounding box center [496, 38] width 896 height 52
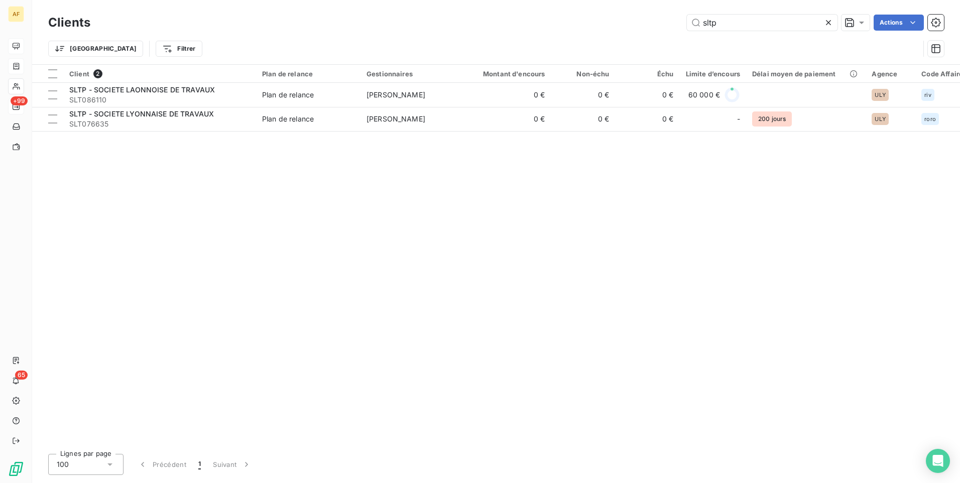
drag, startPoint x: 747, startPoint y: 27, endPoint x: 574, endPoint y: 27, distance: 172.7
click at [577, 27] on div "sltp Actions" at bounding box center [523, 23] width 842 height 16
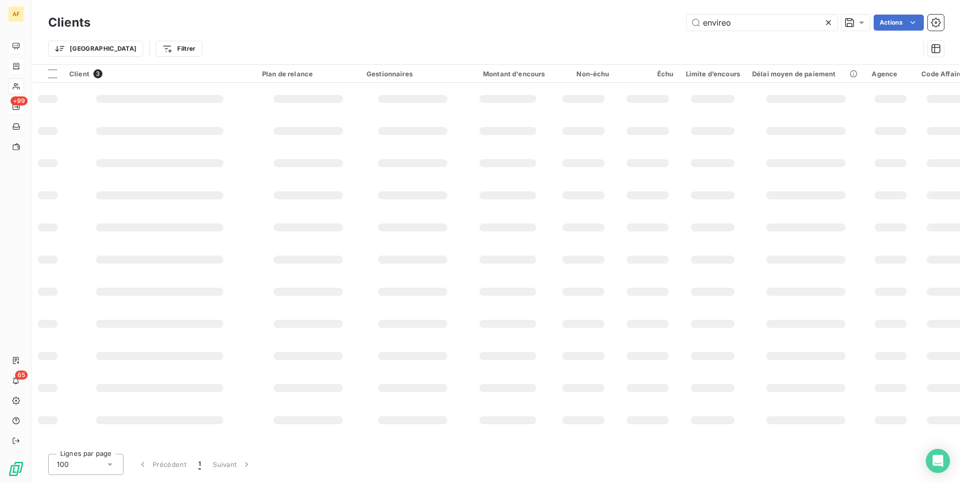
type input "envireo"
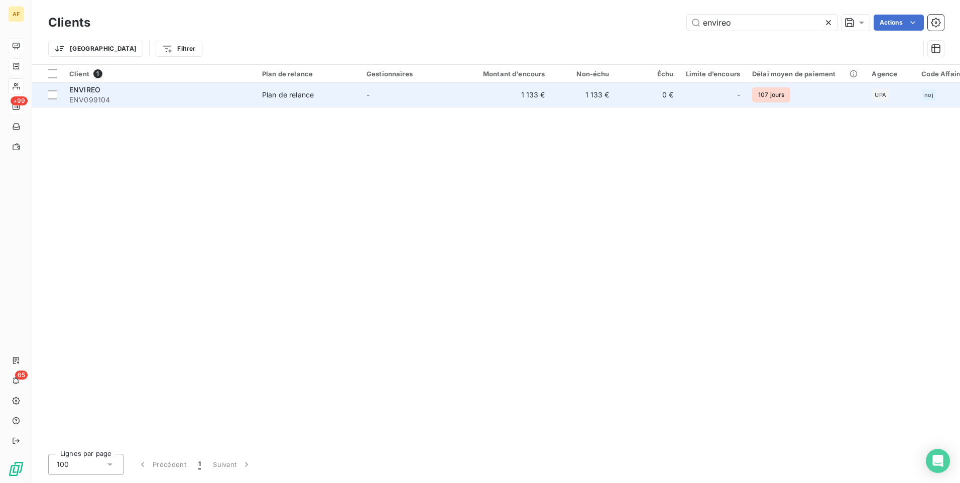
click at [90, 90] on span "ENVIREO" at bounding box center [84, 89] width 31 height 9
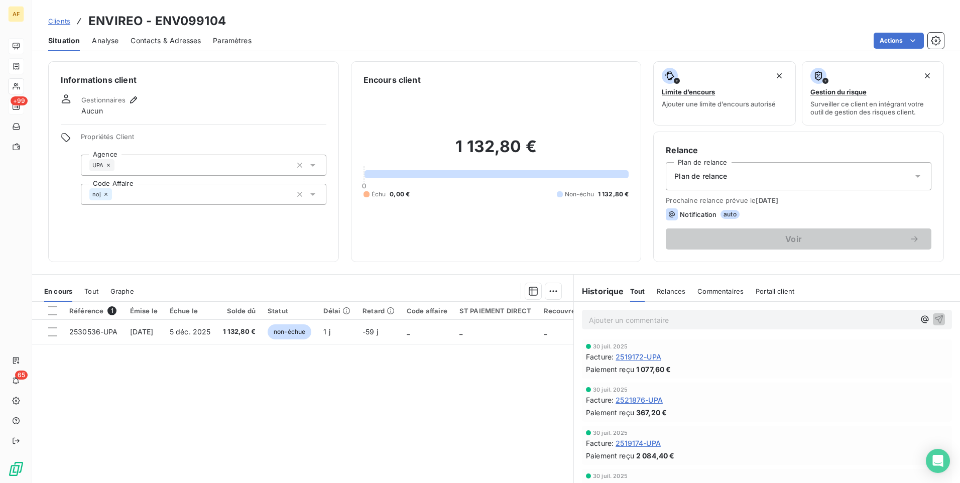
click at [64, 21] on span "Clients" at bounding box center [59, 21] width 22 height 8
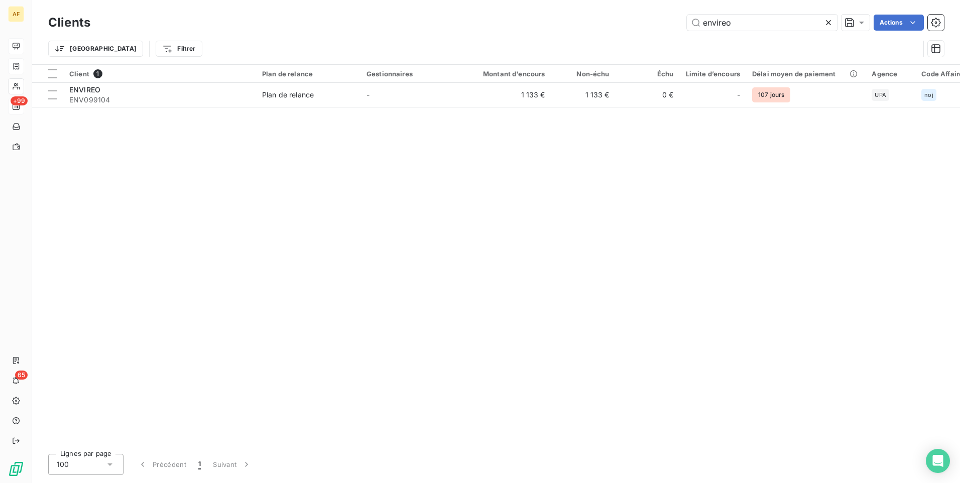
drag, startPoint x: 753, startPoint y: 26, endPoint x: 506, endPoint y: 20, distance: 247.1
click at [635, 28] on div "envireo Actions" at bounding box center [523, 23] width 842 height 16
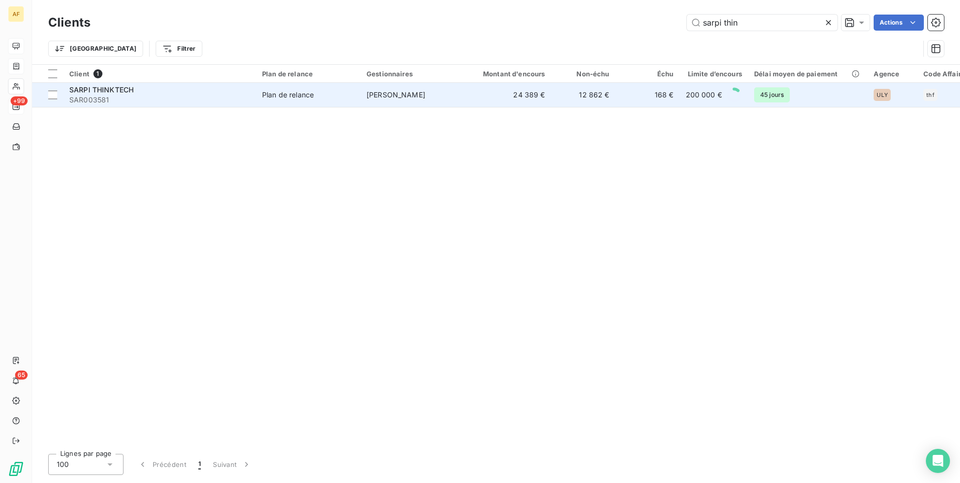
type input "sarpi thin"
click at [97, 92] on span "SARPI THINKTECH" at bounding box center [101, 89] width 64 height 9
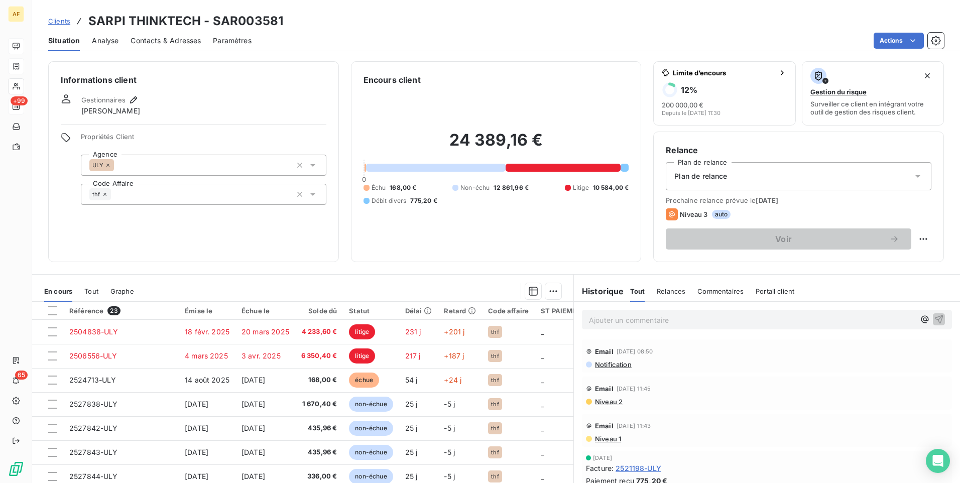
drag, startPoint x: 66, startPoint y: 21, endPoint x: 79, endPoint y: 25, distance: 13.5
click at [66, 21] on span "Clients" at bounding box center [59, 21] width 22 height 8
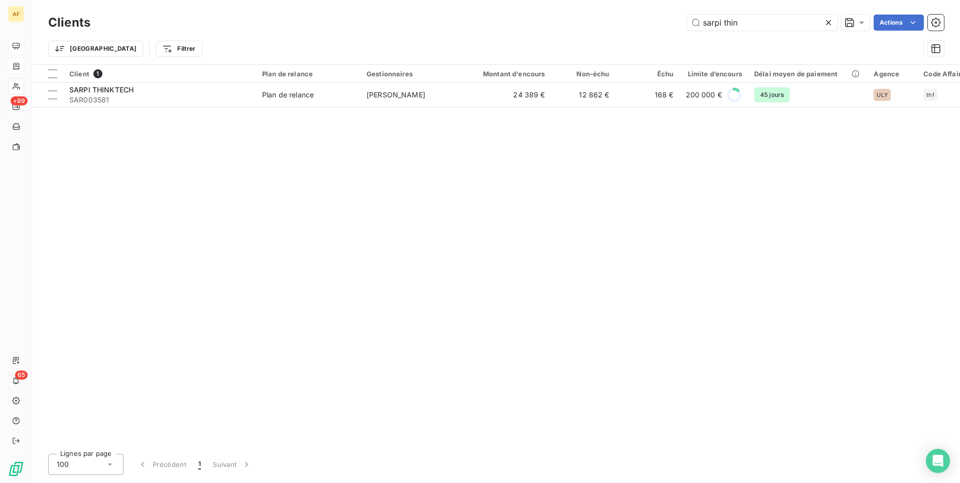
drag, startPoint x: 770, startPoint y: 27, endPoint x: 573, endPoint y: 31, distance: 196.9
click at [575, 28] on div "sarpi thin Actions" at bounding box center [523, 23] width 842 height 16
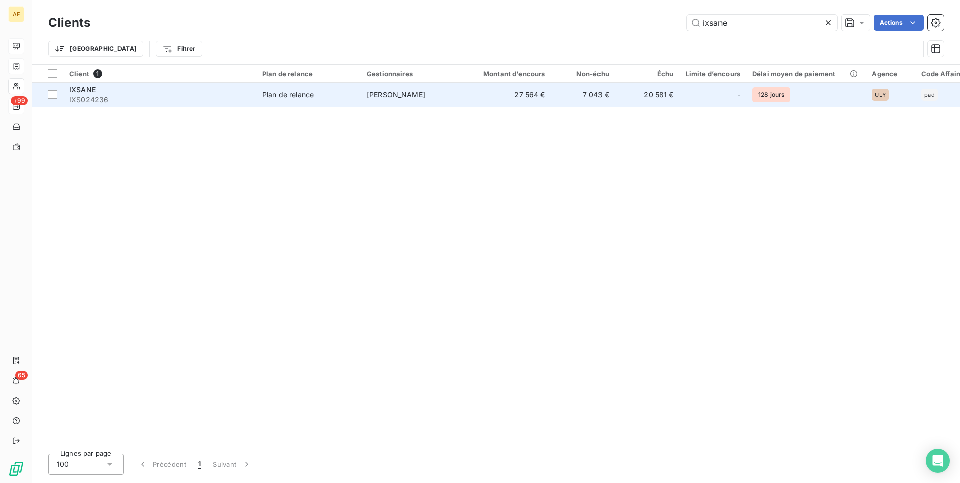
type input "ixsane"
click at [78, 96] on span "IXS024236" at bounding box center [159, 100] width 181 height 10
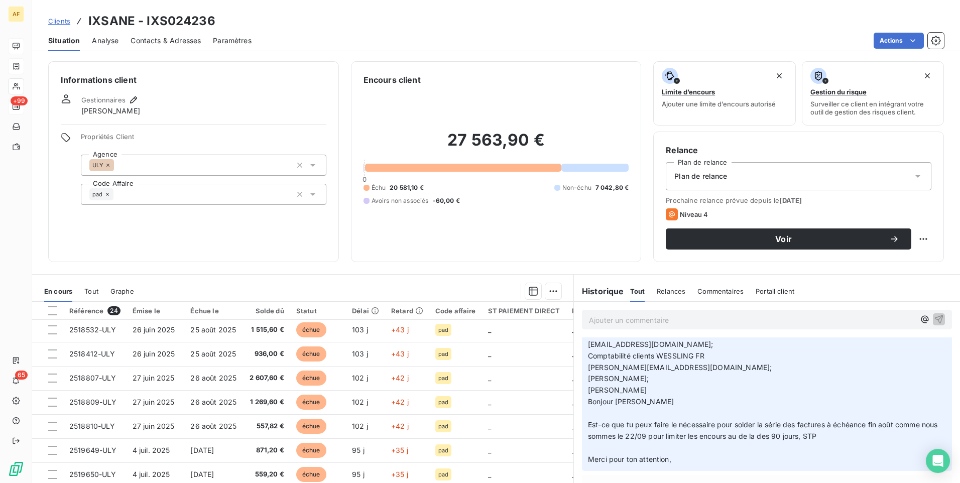
scroll to position [50, 0]
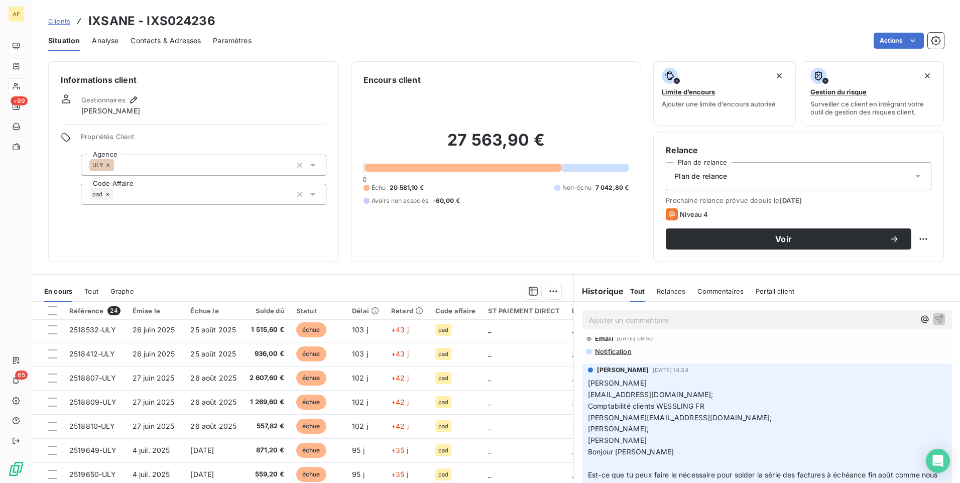
click at [66, 23] on span "Clients" at bounding box center [59, 21] width 22 height 8
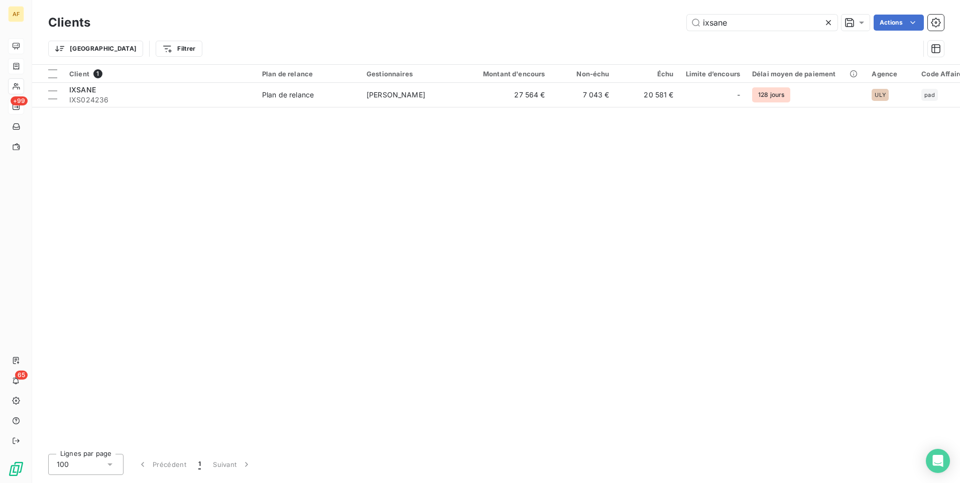
drag, startPoint x: 763, startPoint y: 27, endPoint x: 464, endPoint y: 21, distance: 298.3
click at [471, 22] on div "ixsane Actions" at bounding box center [523, 23] width 842 height 16
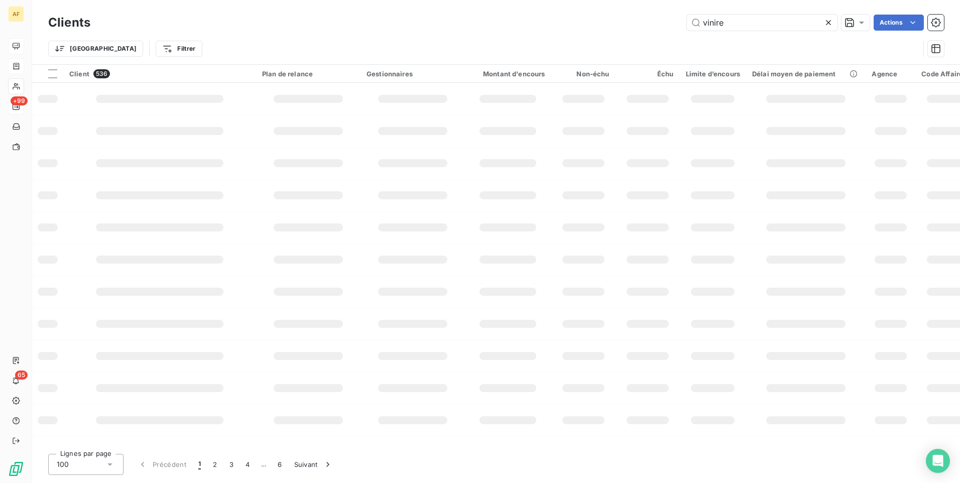
type input "vinire"
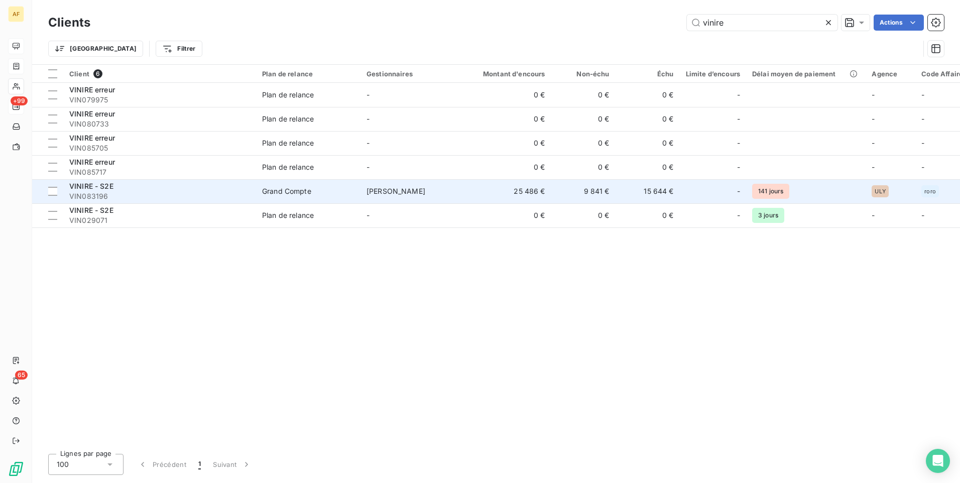
click at [102, 189] on span "VINIRE - S2E" at bounding box center [91, 186] width 44 height 9
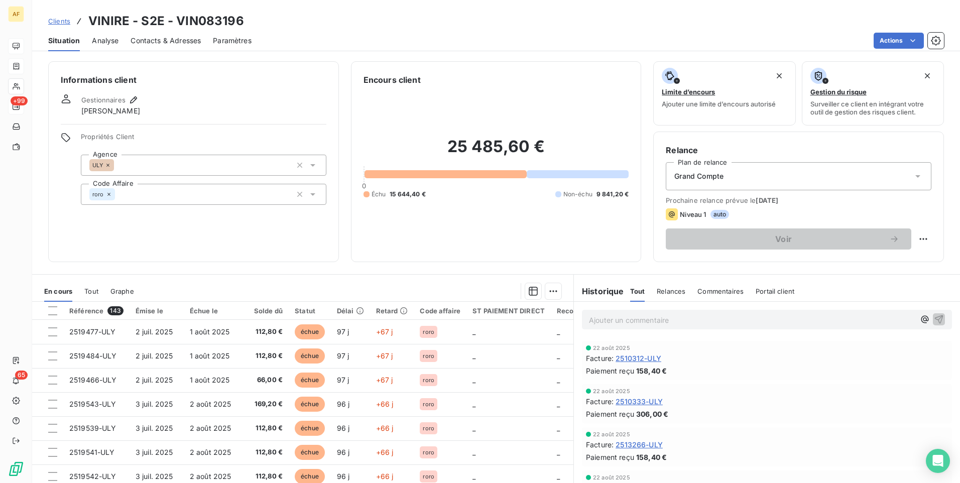
scroll to position [502, 0]
click at [639, 354] on span "2510312-ULY" at bounding box center [639, 354] width 46 height 11
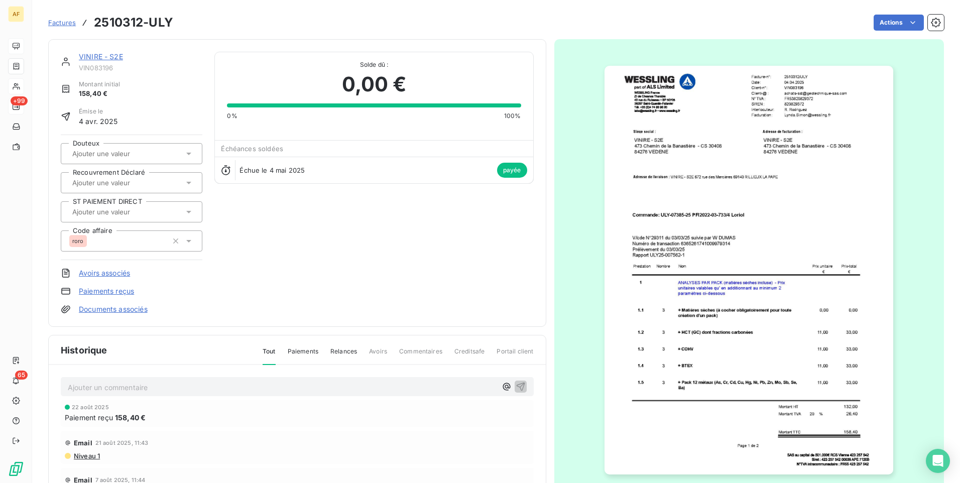
click at [118, 60] on link "VINIRE - S2E" at bounding box center [101, 56] width 44 height 9
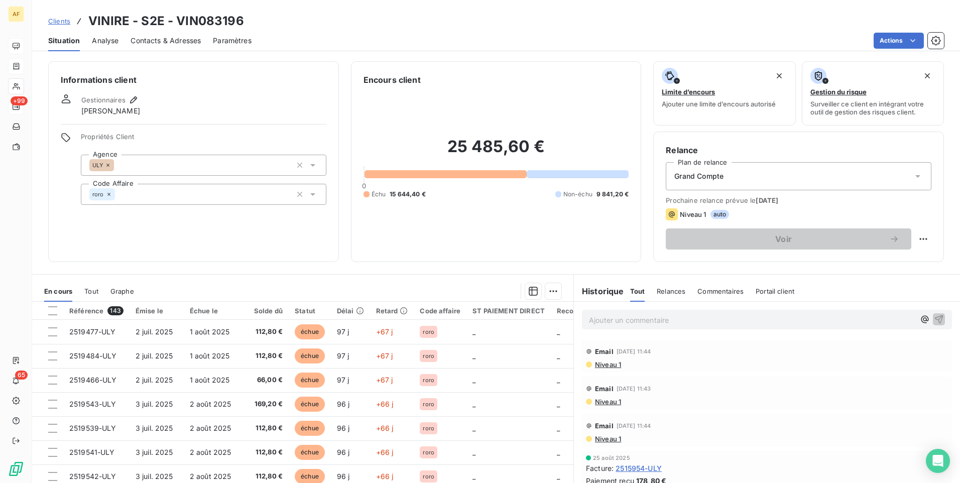
click at [105, 41] on span "Analyse" at bounding box center [105, 41] width 27 height 10
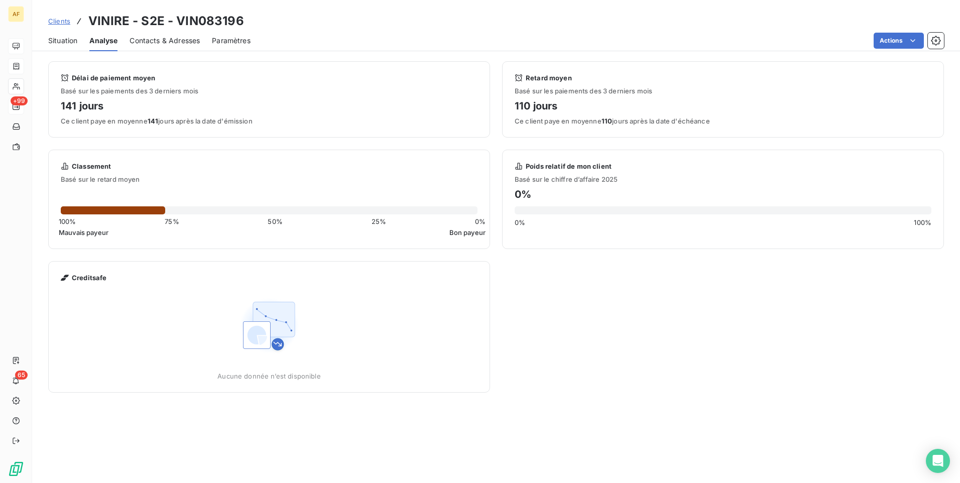
click at [60, 21] on span "Clients" at bounding box center [59, 21] width 22 height 8
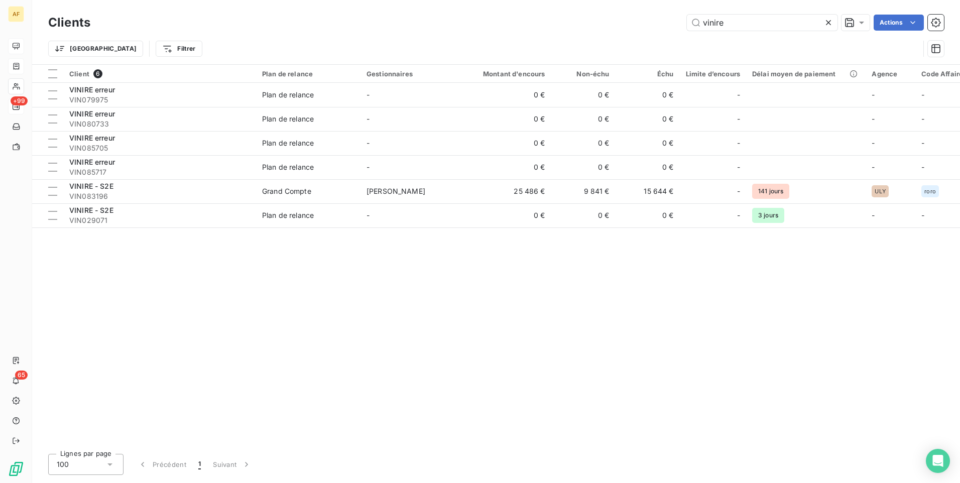
drag, startPoint x: 734, startPoint y: 22, endPoint x: 616, endPoint y: 23, distance: 118.0
click at [616, 23] on div "vinire Actions" at bounding box center [523, 23] width 842 height 16
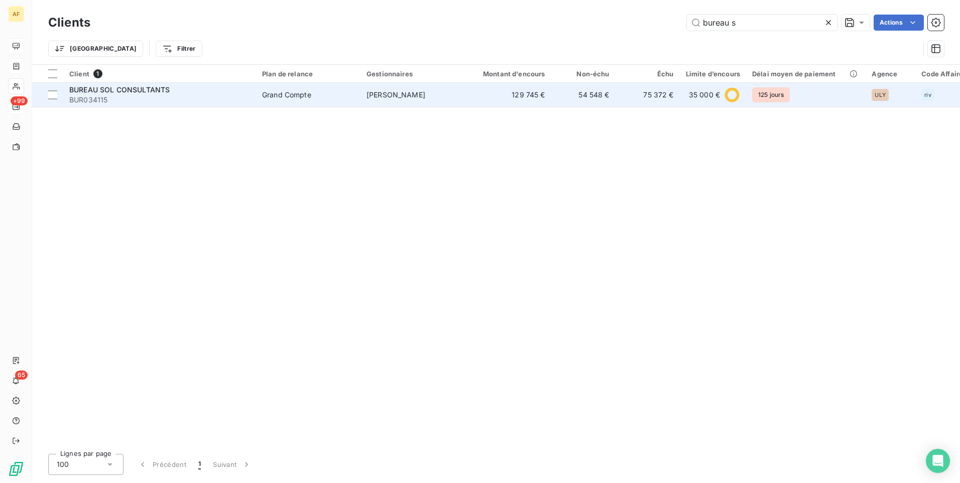
type input "bureau s"
click at [162, 91] on span "BUREAU SOL CONSULTANTS" at bounding box center [119, 89] width 100 height 9
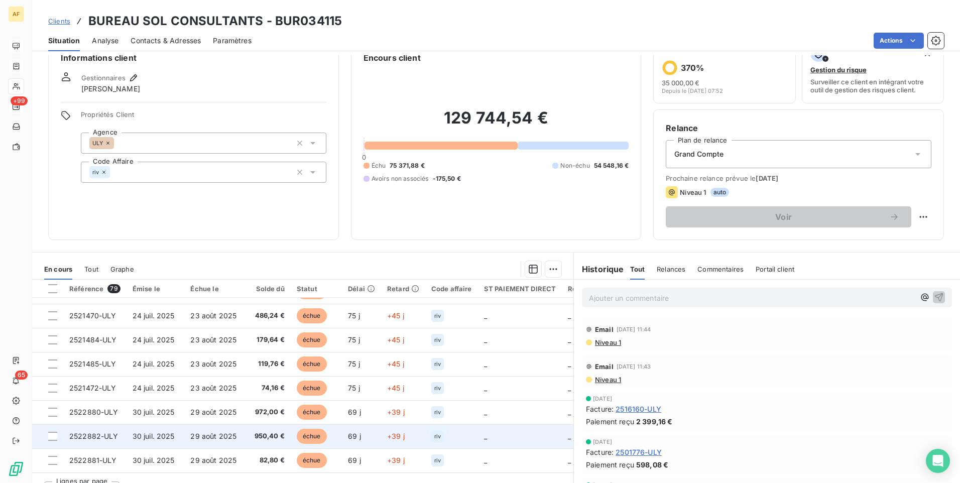
scroll to position [42, 0]
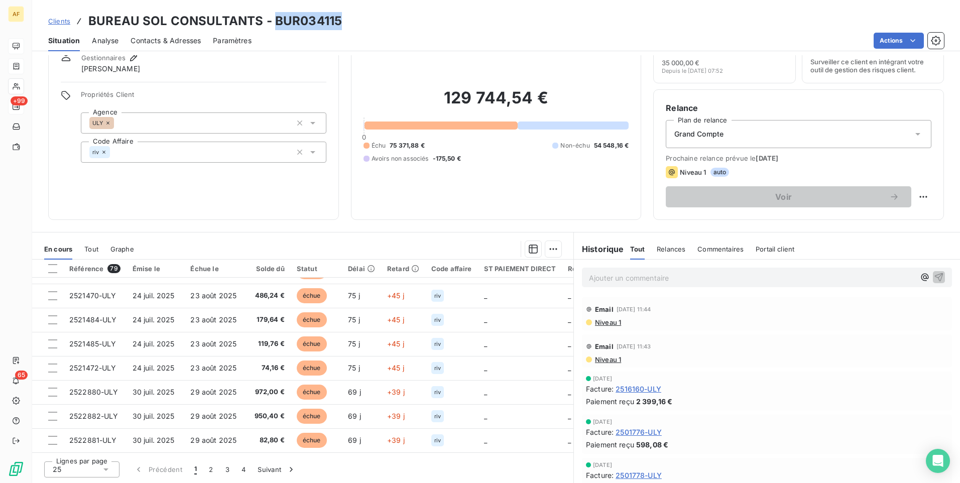
drag, startPoint x: 274, startPoint y: 23, endPoint x: 337, endPoint y: 24, distance: 63.8
click at [337, 24] on h3 "BUREAU SOL CONSULTANTS - BUR034115" at bounding box center [215, 21] width 254 height 18
drag, startPoint x: 337, startPoint y: 24, endPoint x: 319, endPoint y: 24, distance: 18.1
copy h3 "BUR034115"
